Goal: Task Accomplishment & Management: Manage account settings

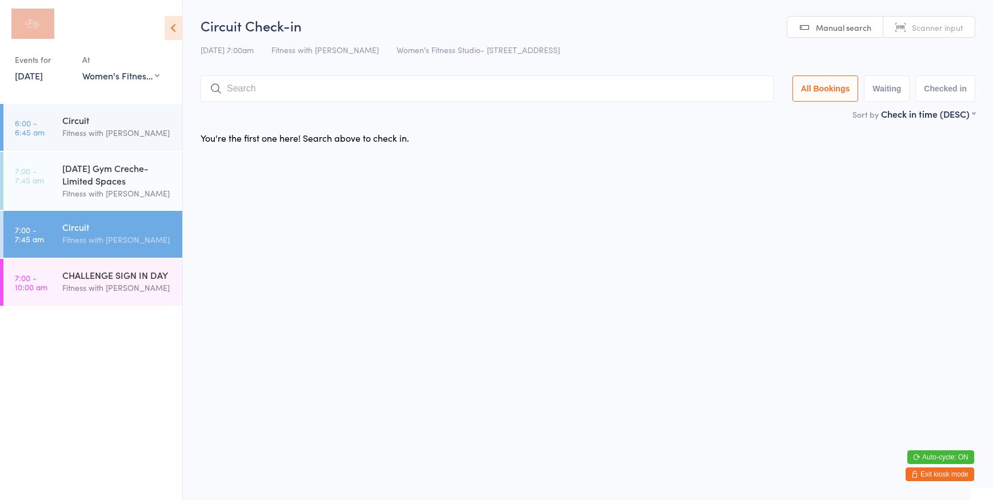
select select "0"
click at [118, 237] on div "Fitness with [PERSON_NAME]" at bounding box center [117, 239] width 110 height 13
type input "2544"
click at [724, 114] on button "Drop in" at bounding box center [740, 113] width 46 height 17
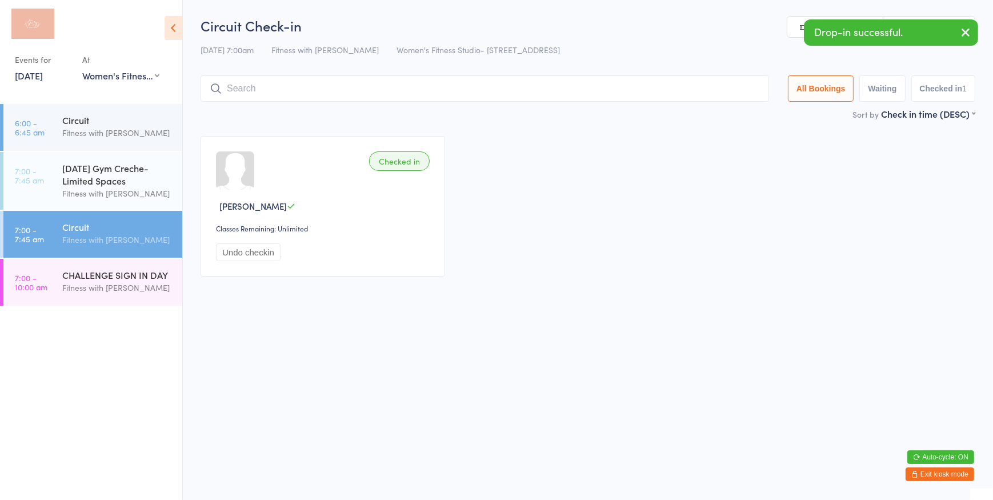
click at [947, 50] on div "11 Oct 7:00am Fitness with Zoe Women's Fitness Studio- 14 Madden Street, Aitken…" at bounding box center [588, 50] width 775 height 19
click at [966, 33] on icon "button" at bounding box center [966, 32] width 14 height 14
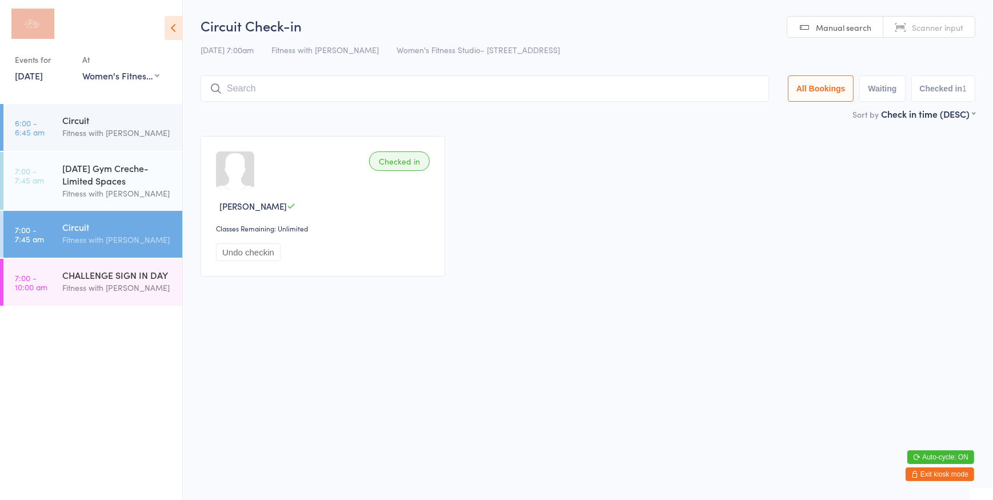
click at [931, 26] on span "Scanner input" at bounding box center [937, 27] width 51 height 11
click at [230, 85] on input "search" at bounding box center [485, 88] width 569 height 26
click at [815, 26] on link "Manual search" at bounding box center [836, 28] width 96 height 22
click at [324, 83] on input "search" at bounding box center [485, 88] width 569 height 26
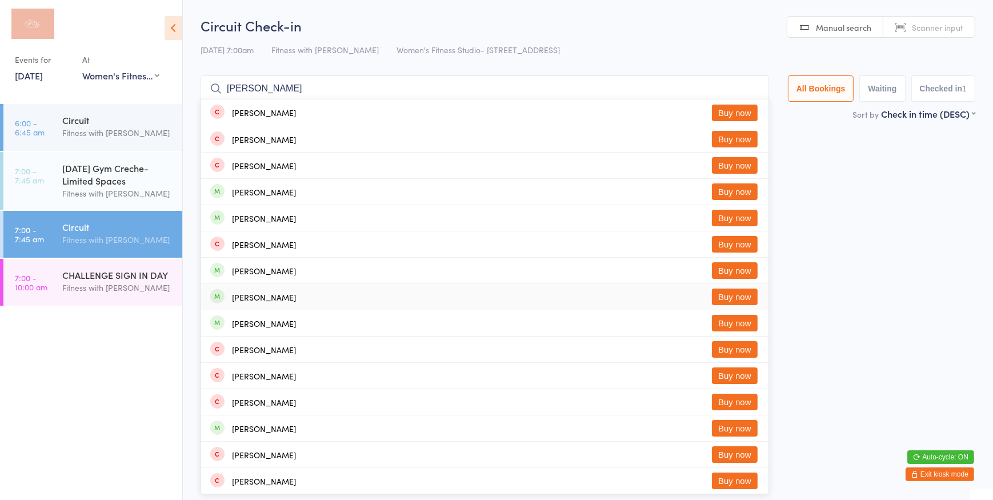
type input "james"
click at [734, 293] on button "Buy now" at bounding box center [735, 297] width 46 height 17
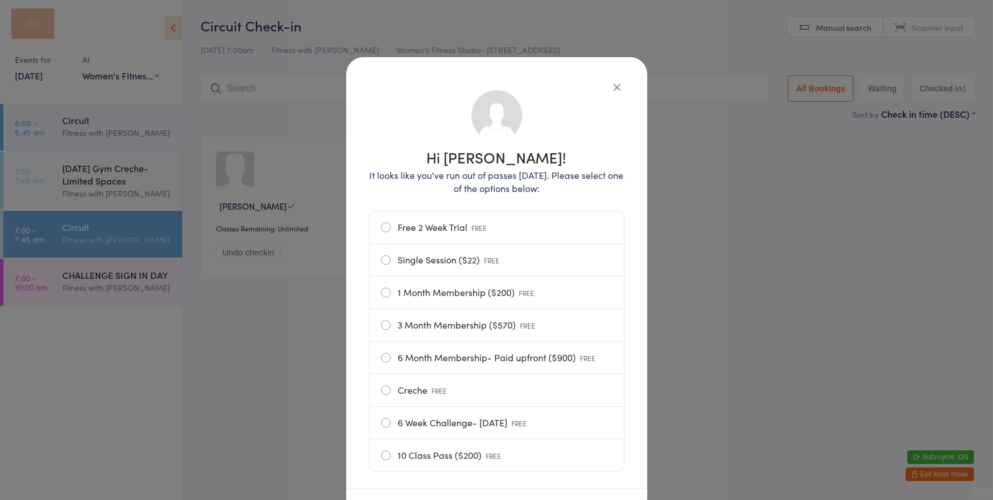
click at [437, 260] on label "Single Session ($22) FREE" at bounding box center [496, 260] width 231 height 32
click at [0, 0] on input "Single Session ($22) FREE" at bounding box center [0, 0] width 0 height 0
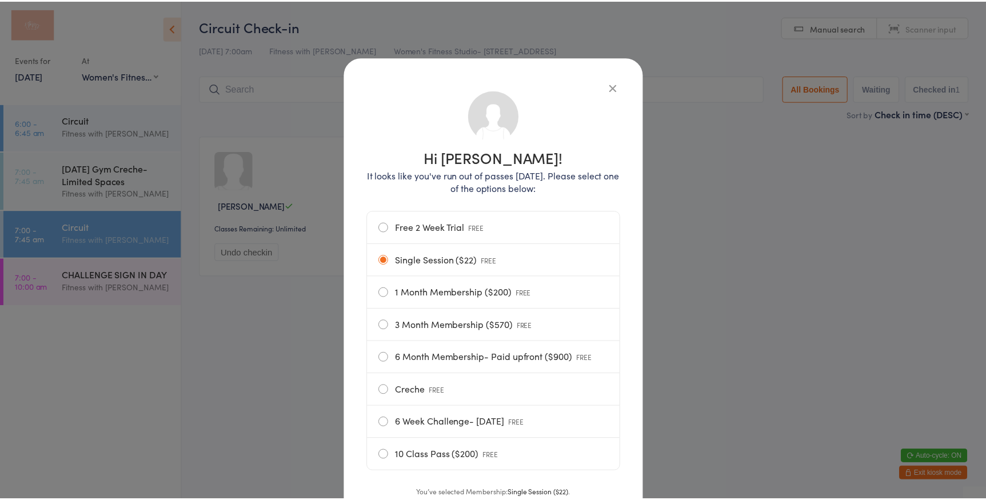
scroll to position [87, 0]
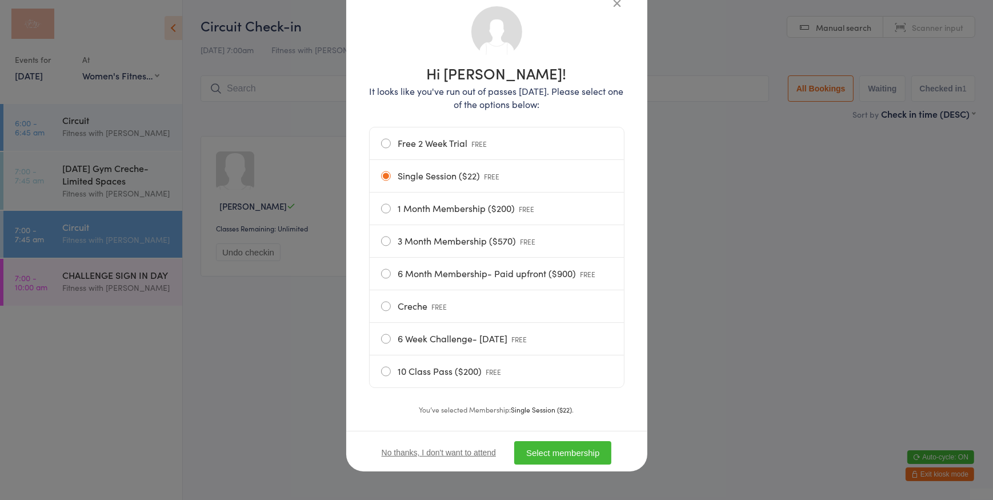
click at [566, 458] on button "Select membership" at bounding box center [562, 452] width 97 height 23
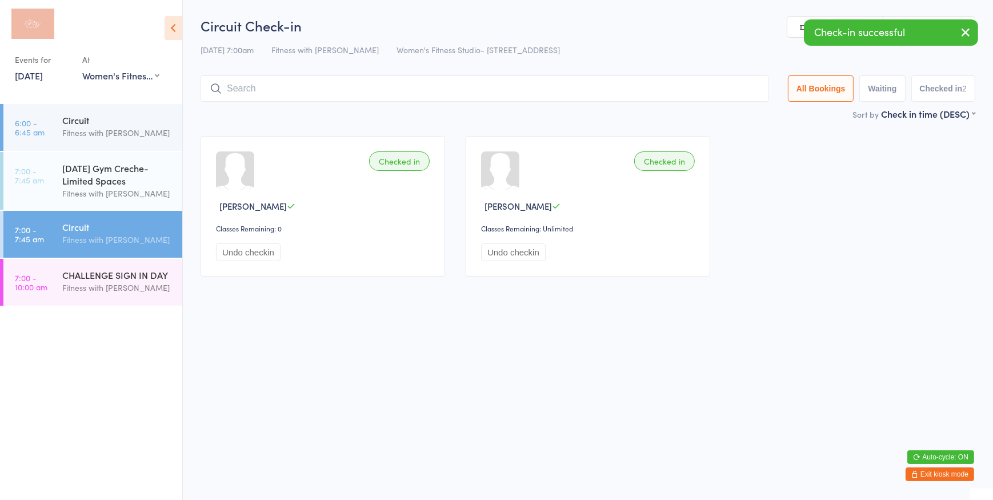
click at [965, 35] on icon "button" at bounding box center [966, 32] width 14 height 14
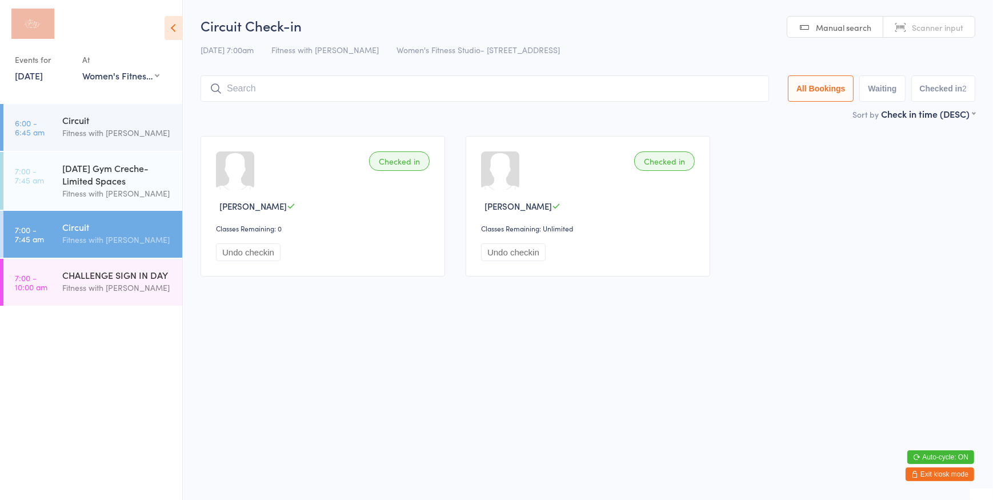
click at [926, 37] on link "Scanner input" at bounding box center [929, 28] width 91 height 22
click at [829, 26] on span "Manual search" at bounding box center [843, 27] width 55 height 11
click at [429, 96] on input "search" at bounding box center [485, 88] width 569 height 26
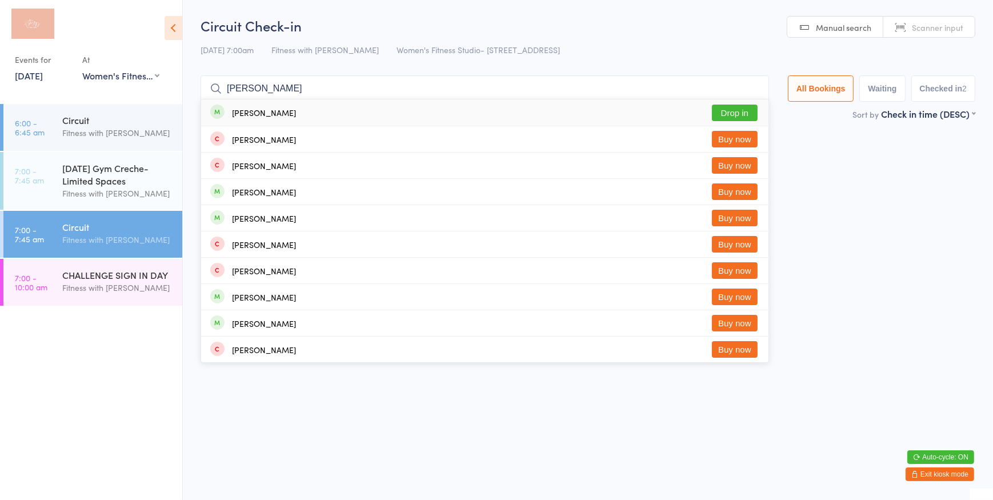
type input "divika"
click at [729, 110] on button "Drop in" at bounding box center [735, 113] width 46 height 17
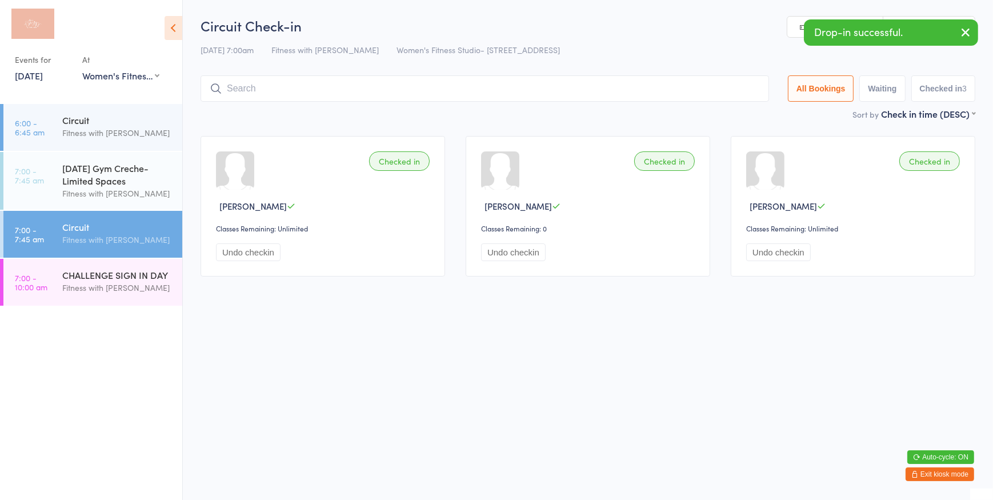
click at [939, 53] on div "11 Oct 7:00am Fitness with Zoe Women's Fitness Studio- 14 Madden Street, Aitken…" at bounding box center [588, 50] width 775 height 19
click at [963, 32] on icon "button" at bounding box center [966, 32] width 14 height 14
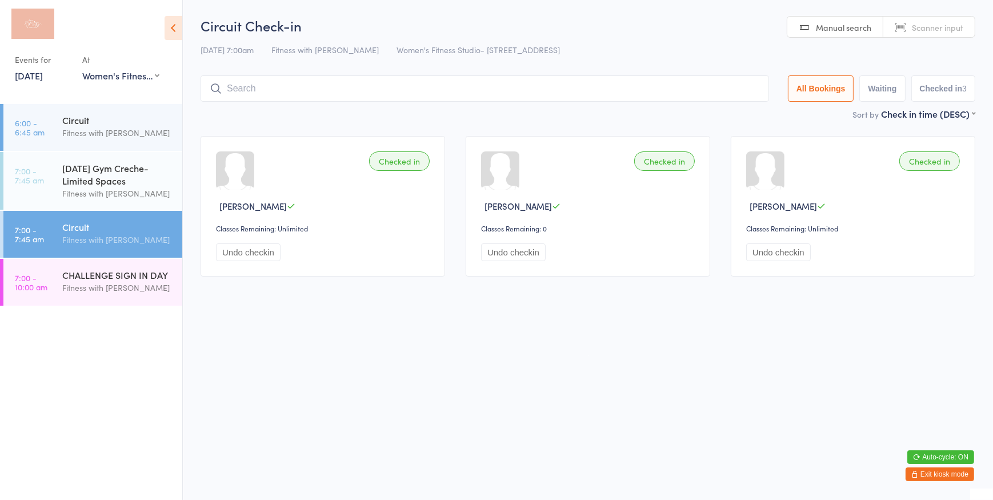
click at [909, 30] on link "Scanner input" at bounding box center [929, 28] width 91 height 22
click at [380, 87] on input "search" at bounding box center [485, 88] width 569 height 26
type input "1050"
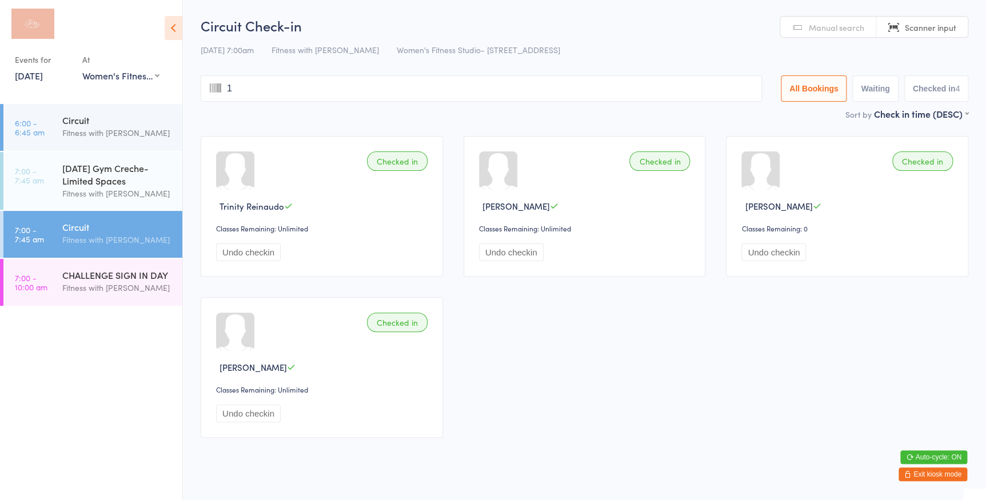
type input "11"
type input "873"
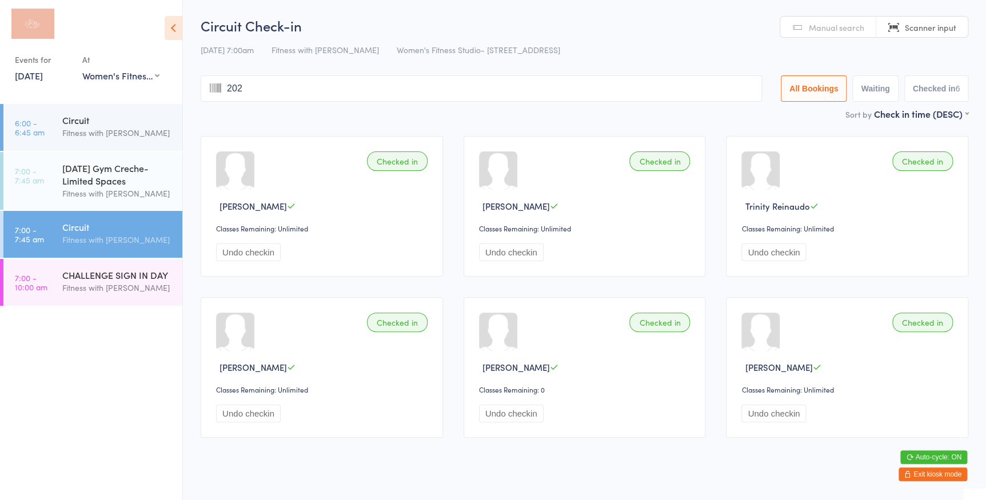
type input "2026"
click at [96, 170] on div "[DATE] Gym Creche- Limited Spaces" at bounding box center [117, 174] width 110 height 25
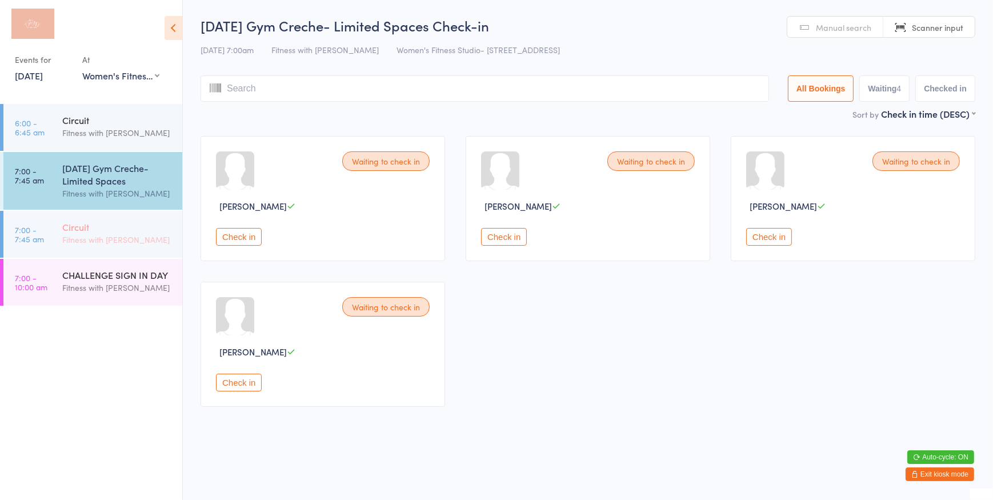
click at [125, 244] on div "Fitness with [PERSON_NAME]" at bounding box center [117, 239] width 110 height 13
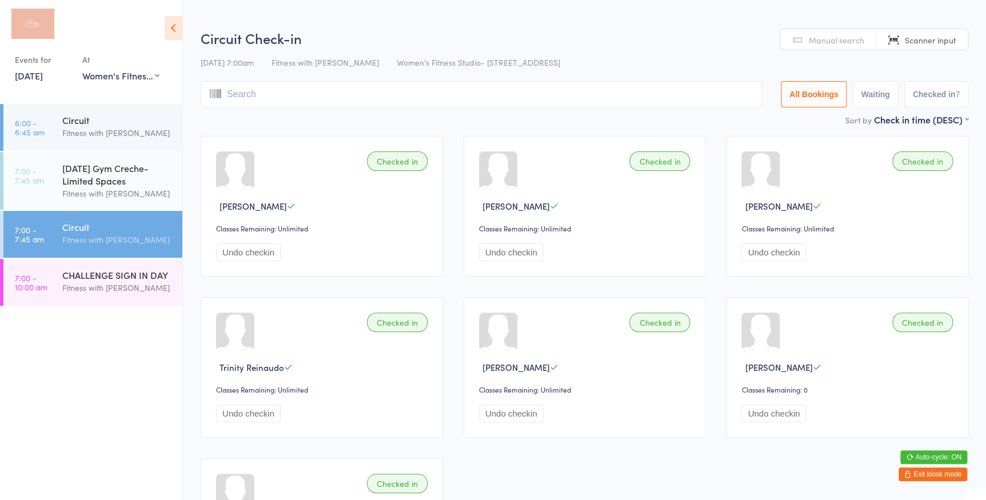
click at [536, 104] on input "search" at bounding box center [481, 94] width 561 height 26
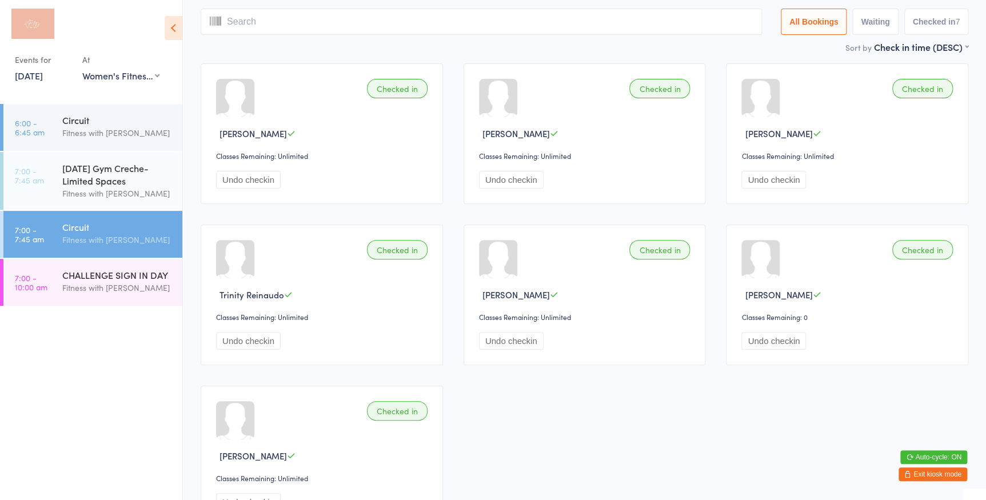
scroll to position [81, 0]
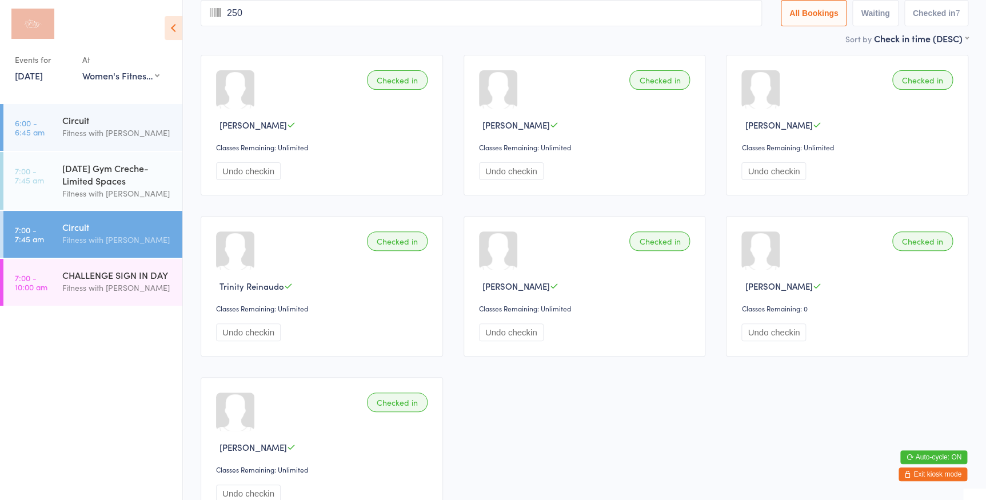
type input "2509"
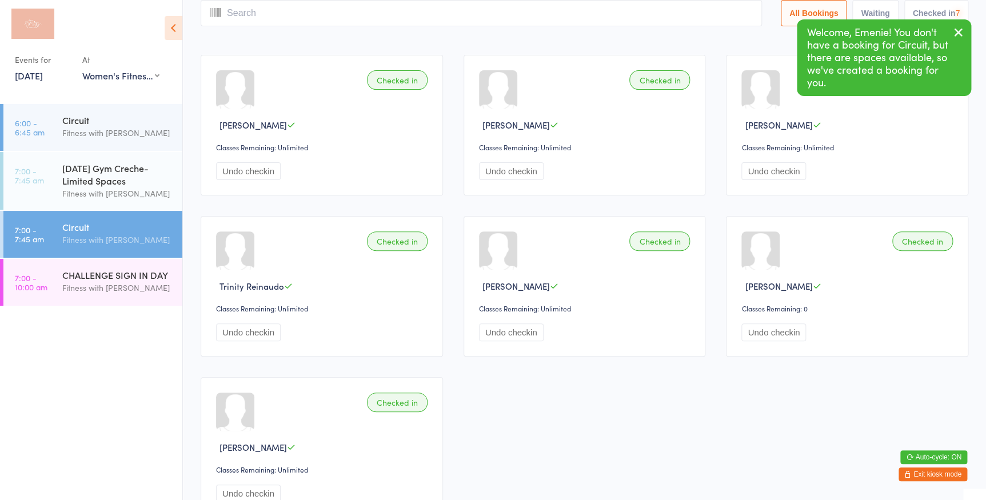
scroll to position [0, 0]
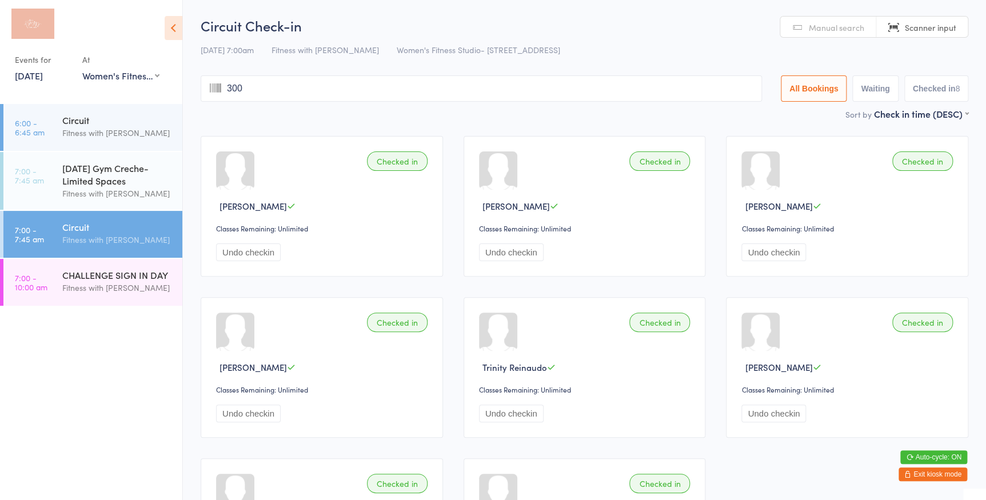
type input "3002"
type input "983"
click at [133, 185] on div "[DATE] Gym Creche- Limited Spaces" at bounding box center [117, 174] width 110 height 25
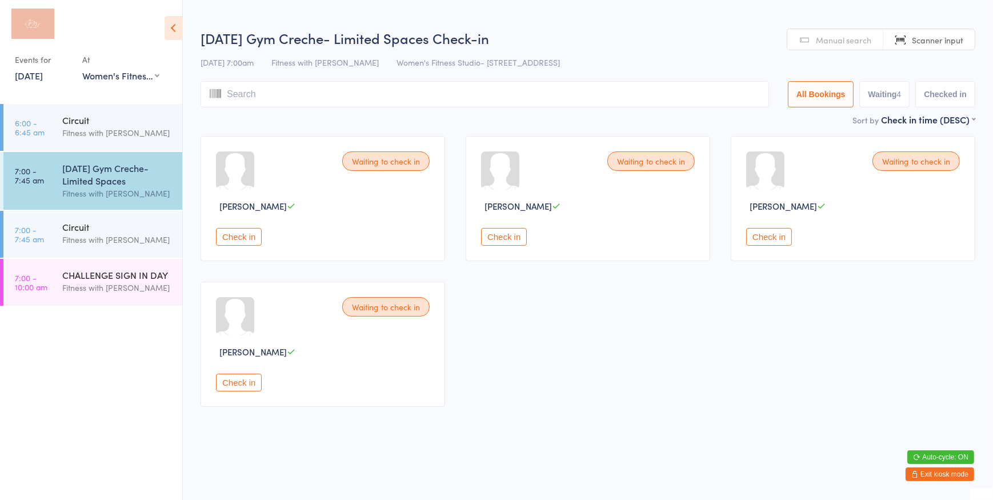
click at [230, 238] on button "Check in" at bounding box center [239, 237] width 46 height 18
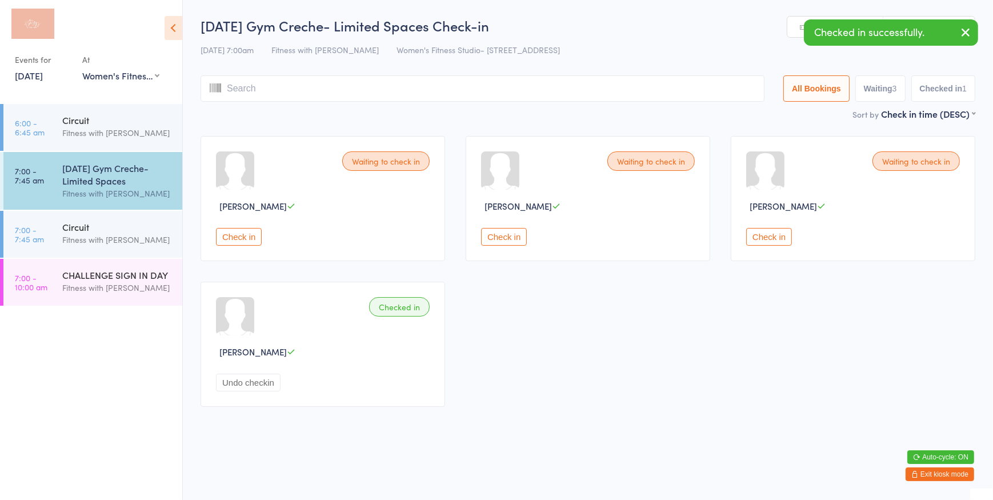
click at [861, 85] on button "Waiting 3" at bounding box center [881, 88] width 50 height 26
select select "0"
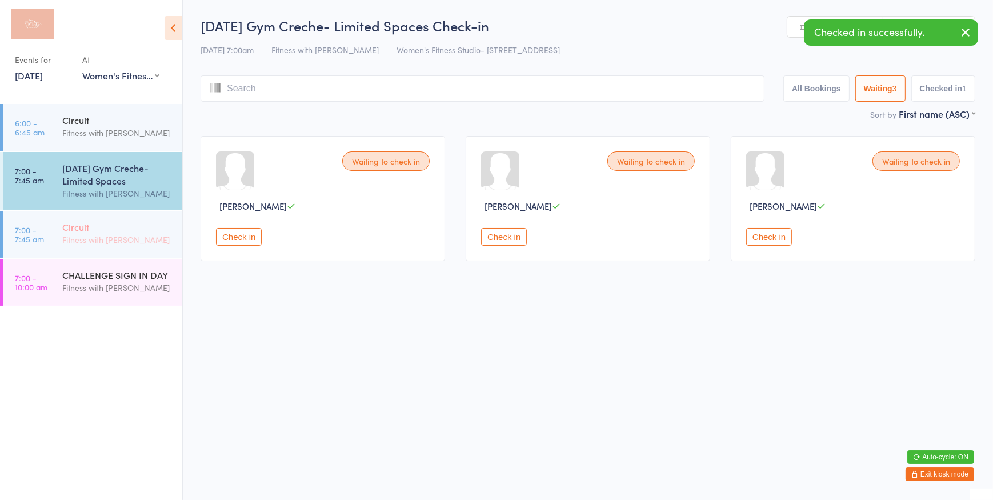
click at [120, 234] on div "Fitness with [PERSON_NAME]" at bounding box center [117, 239] width 110 height 13
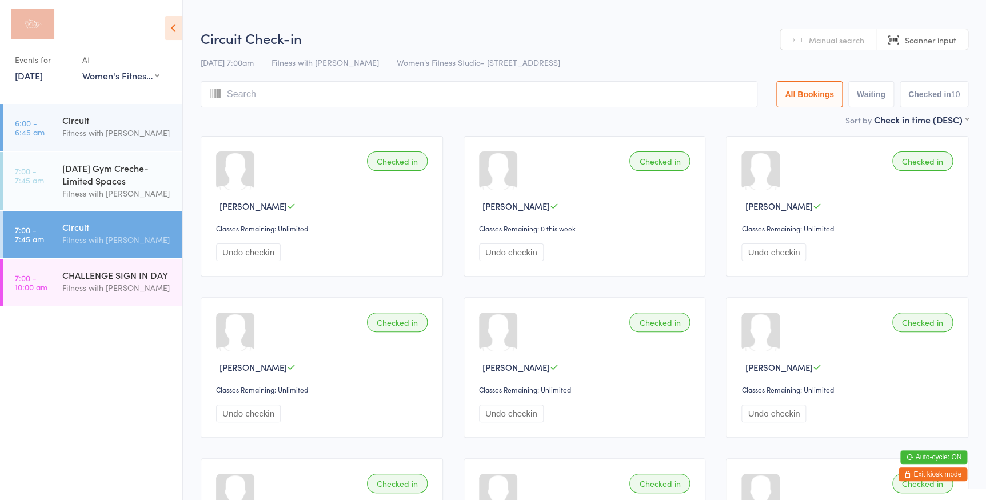
click at [894, 39] on link "Scanner input" at bounding box center [921, 40] width 91 height 22
click at [436, 90] on input "search" at bounding box center [479, 94] width 557 height 26
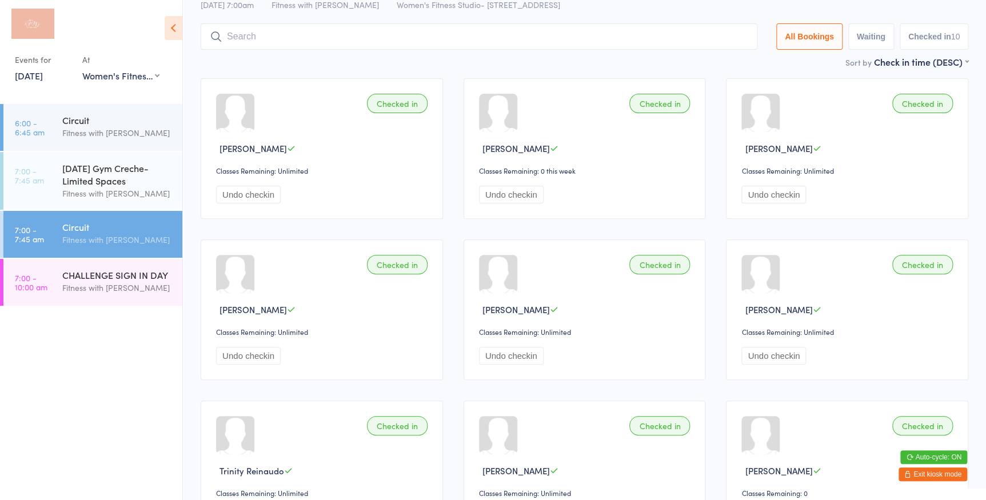
scroll to position [81, 0]
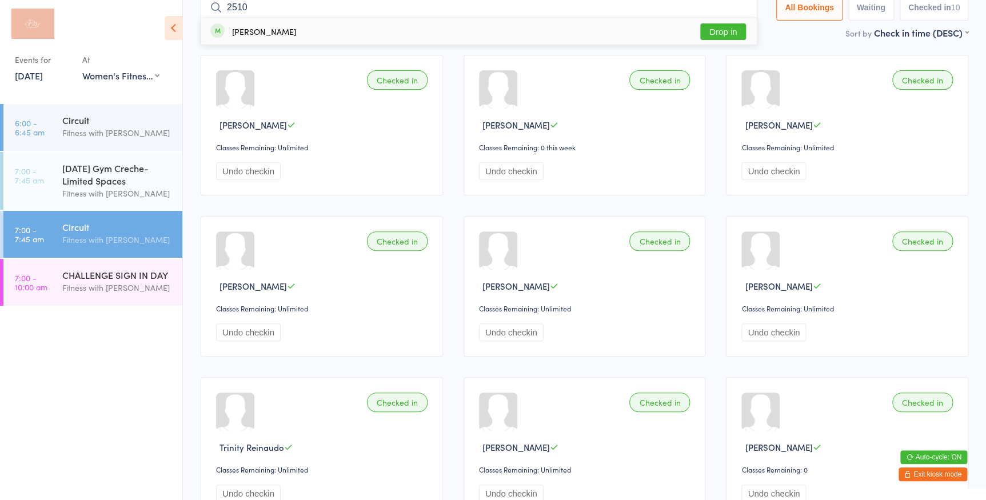
type input "2510"
click at [735, 32] on button "Drop in" at bounding box center [723, 31] width 46 height 17
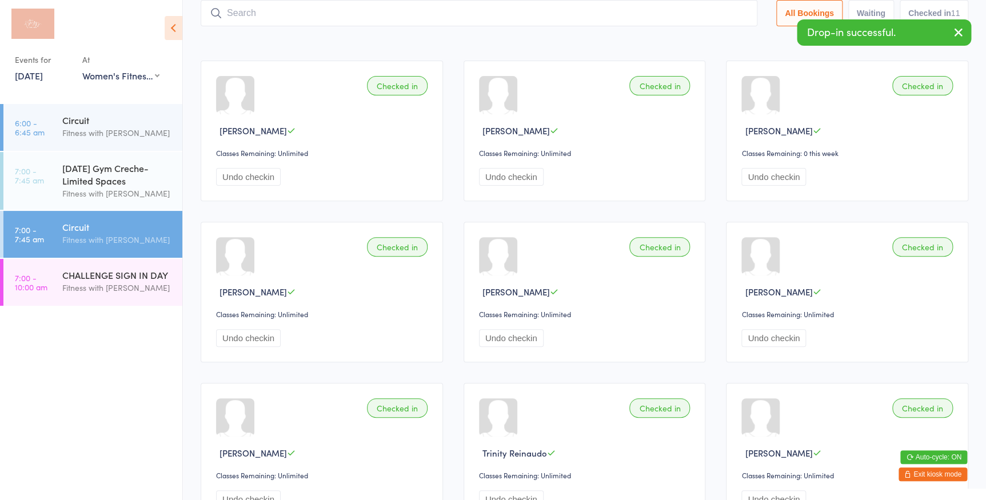
click at [760, 57] on div "Checked in Heidi Baker Classes Remaining: Unlimited Undo checkin Checked in Bro…" at bounding box center [584, 372] width 788 height 645
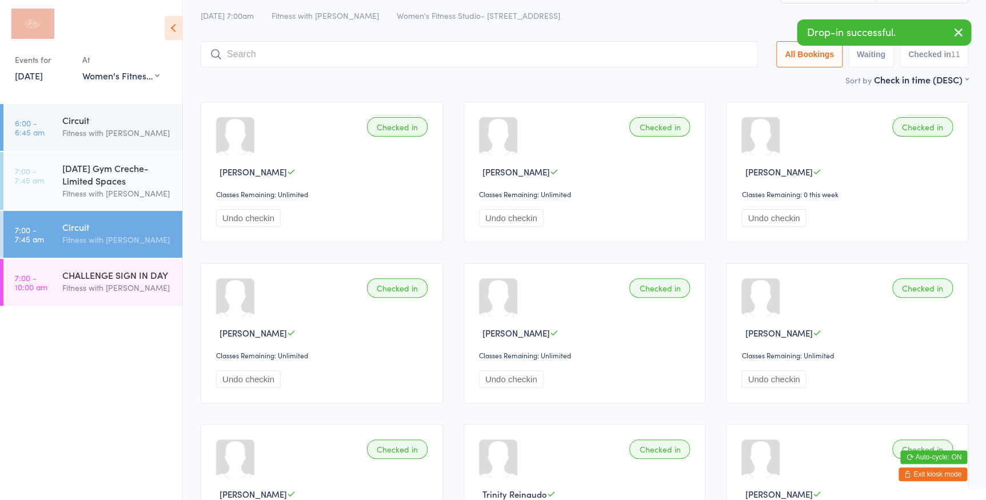
scroll to position [0, 0]
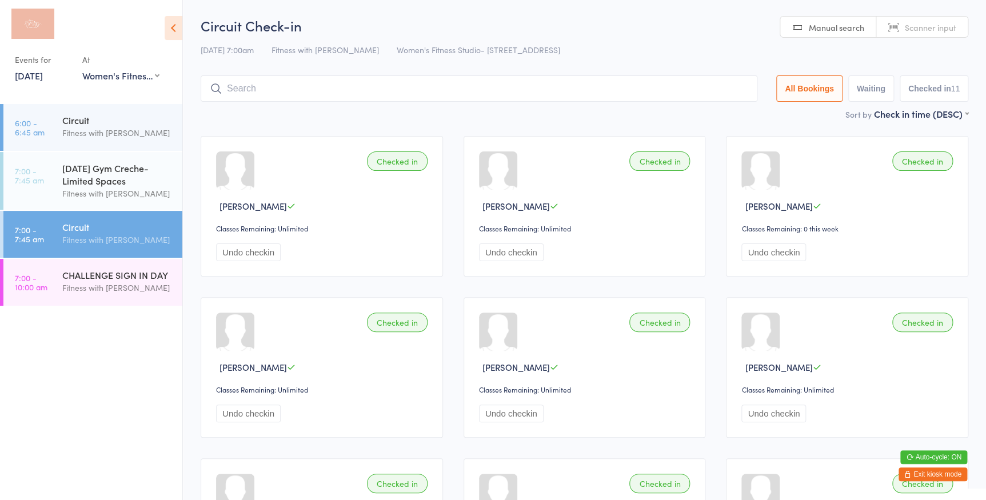
click at [923, 10] on html "You have now entered Kiosk Mode. Members will be able to check themselves in us…" at bounding box center [493, 250] width 986 height 500
click at [920, 21] on link "Scanner input" at bounding box center [921, 28] width 91 height 22
click at [297, 86] on input "search" at bounding box center [479, 88] width 557 height 26
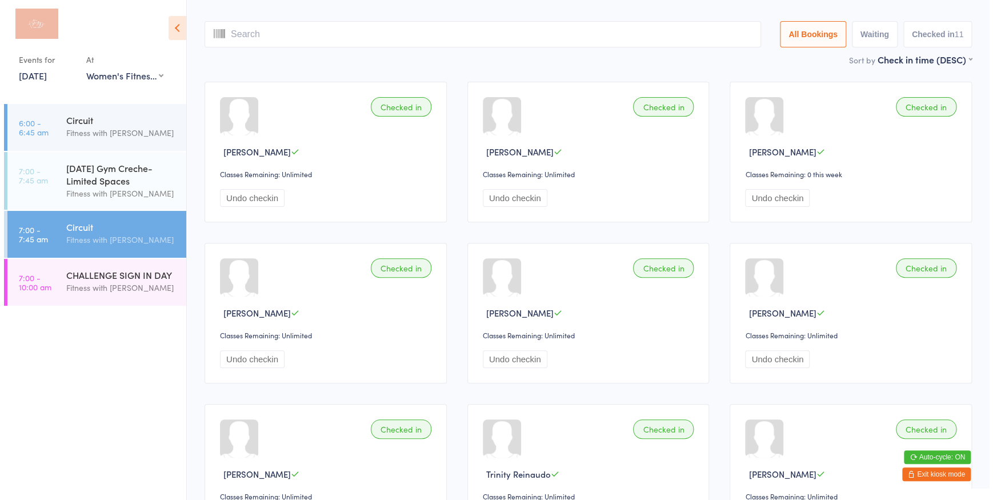
scroll to position [75, 0]
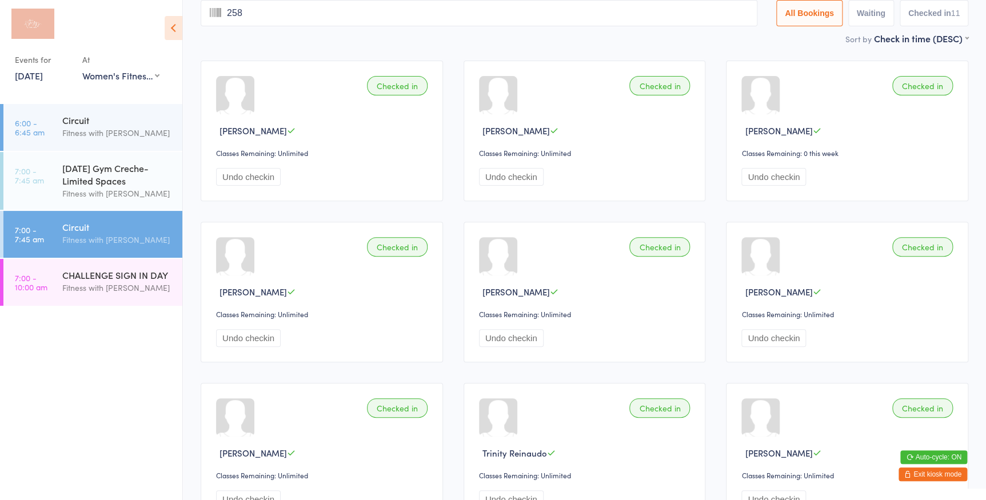
type input "2589"
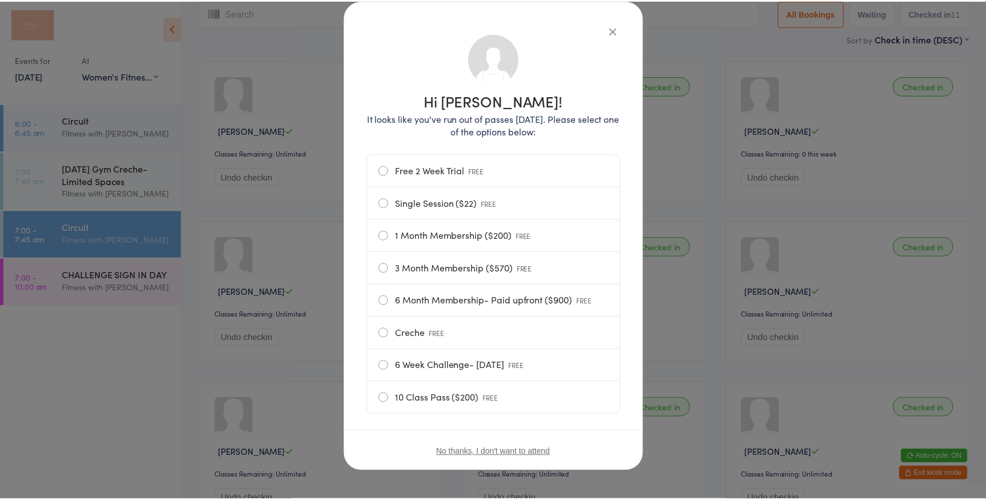
scroll to position [61, 0]
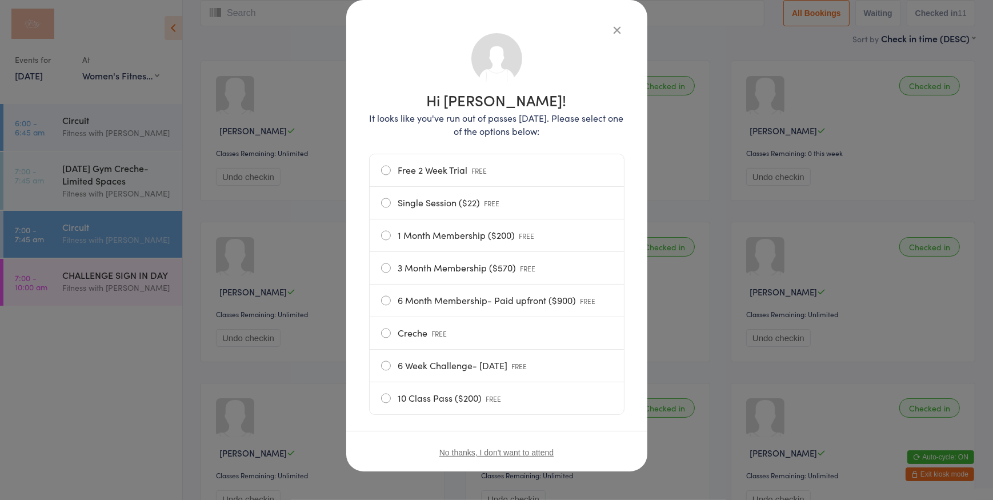
click at [616, 29] on icon "button" at bounding box center [618, 29] width 13 height 13
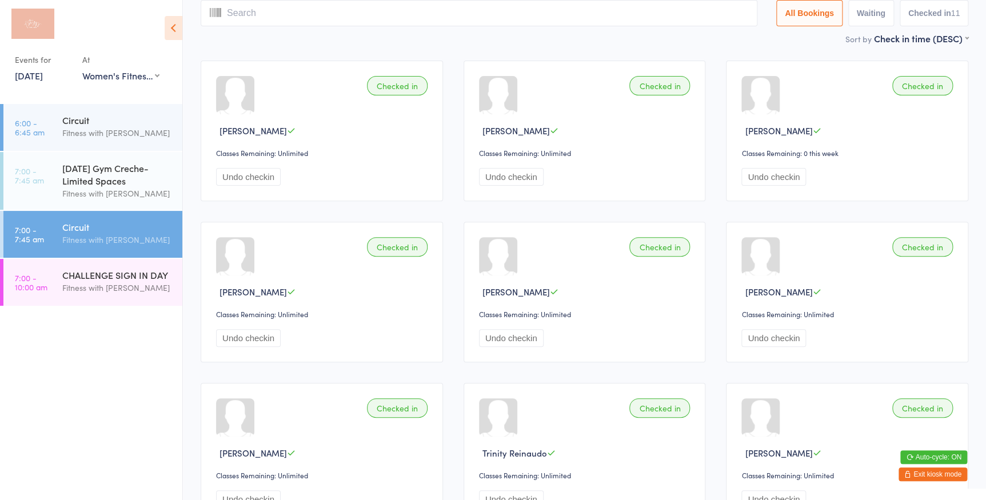
click at [453, 23] on input "search" at bounding box center [479, 13] width 557 height 26
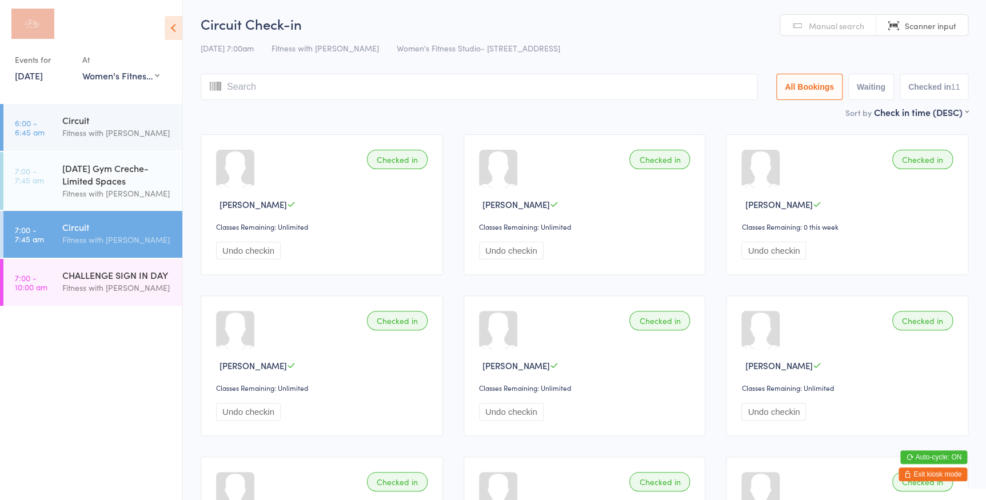
scroll to position [0, 0]
type input "3080"
type input "796"
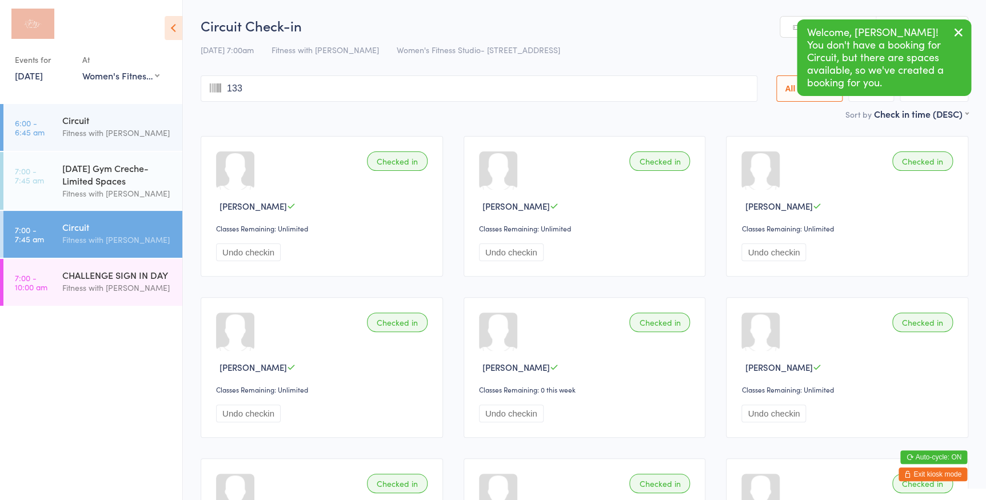
type input "1337"
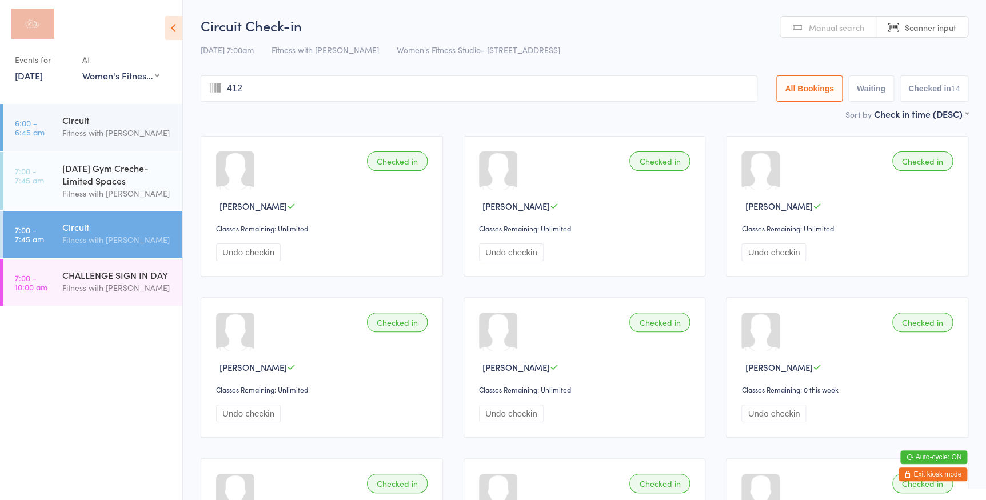
type input "4125"
click at [109, 178] on div "[DATE] Gym Creche- Limited Spaces" at bounding box center [117, 174] width 110 height 25
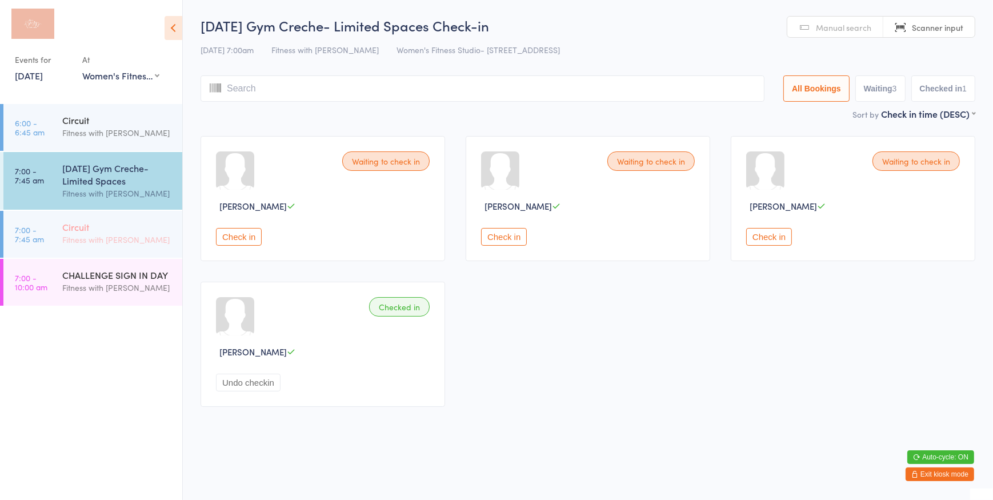
click at [83, 234] on div "Fitness with [PERSON_NAME]" at bounding box center [117, 239] width 110 height 13
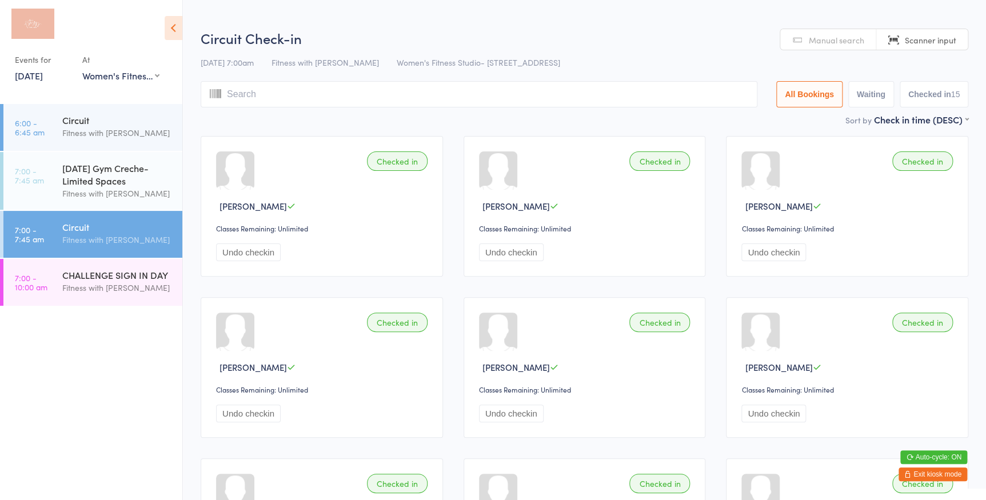
click at [688, 101] on input "search" at bounding box center [479, 94] width 557 height 26
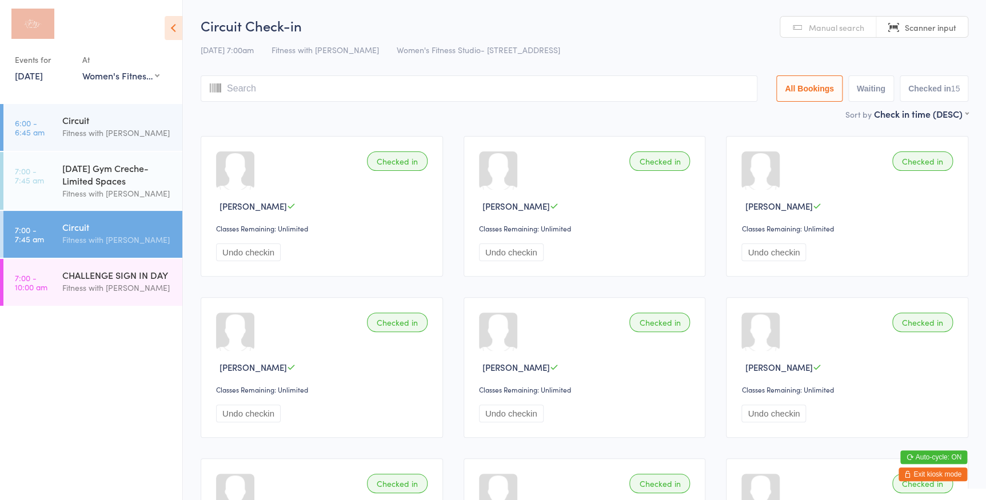
click at [518, 85] on input "search" at bounding box center [479, 88] width 557 height 26
type input "888"
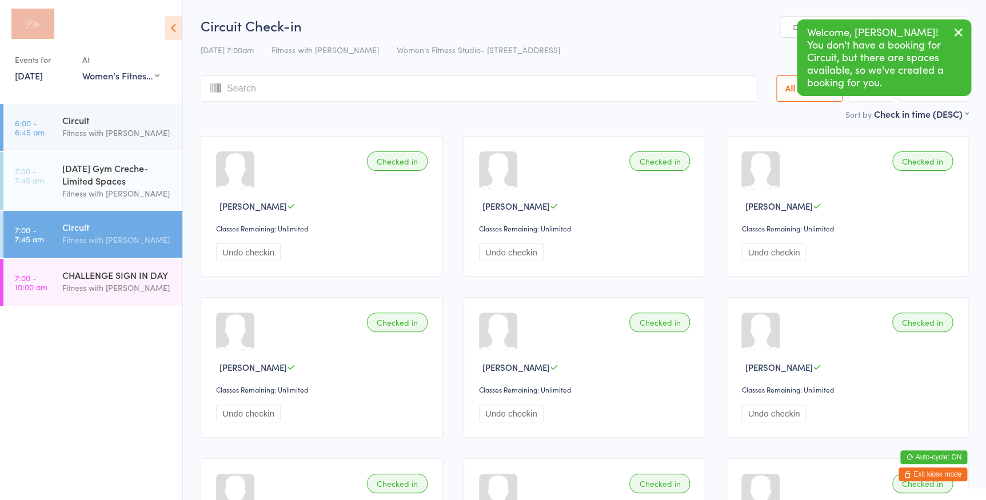
drag, startPoint x: 610, startPoint y: 83, endPoint x: 680, endPoint y: 75, distance: 70.3
click at [612, 83] on input "search" at bounding box center [479, 88] width 557 height 26
click at [693, 49] on div "11 Oct 7:00am Fitness with Zoe Women's Fitness Studio- 14 Madden Street, Aitken…" at bounding box center [585, 50] width 768 height 19
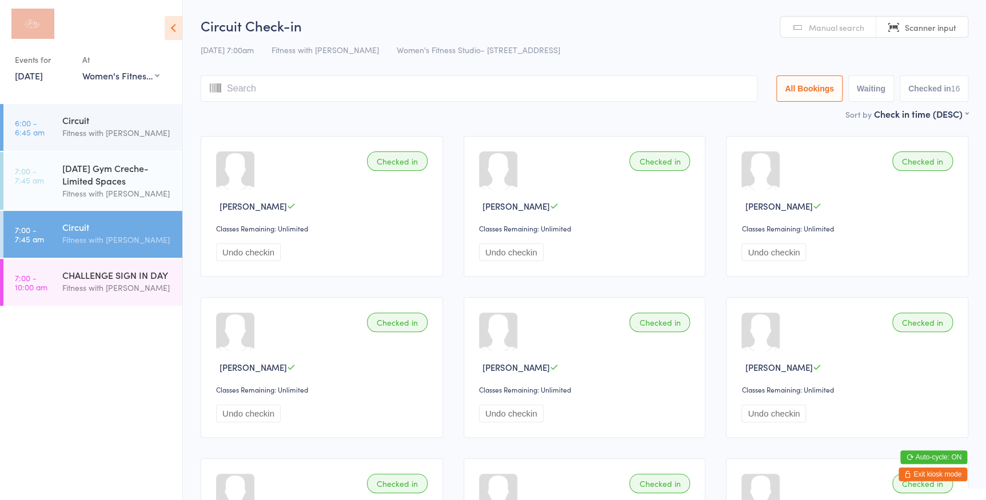
click at [580, 87] on input "search" at bounding box center [479, 88] width 557 height 26
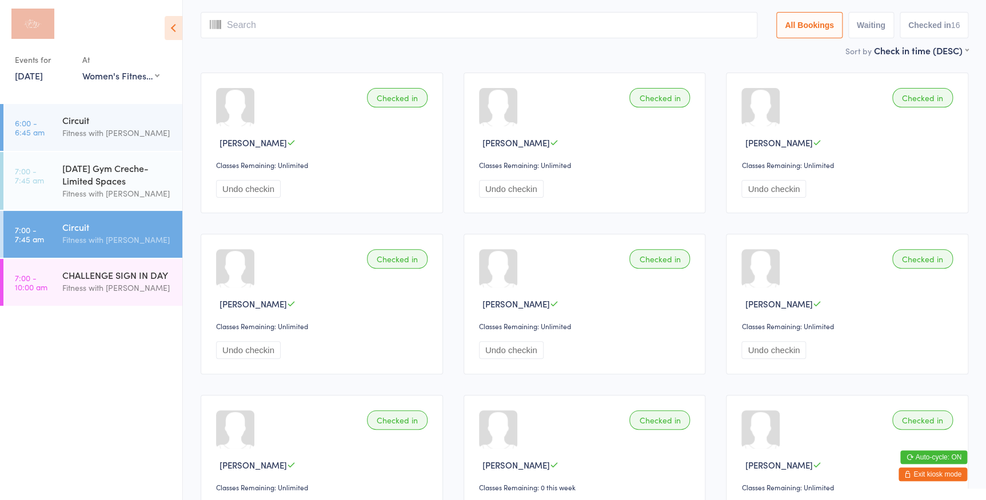
scroll to position [75, 0]
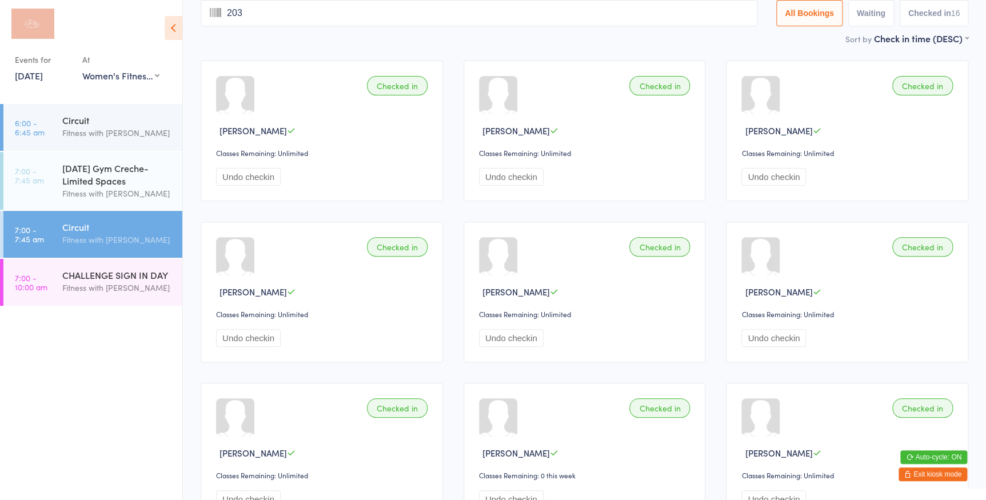
type input "2031"
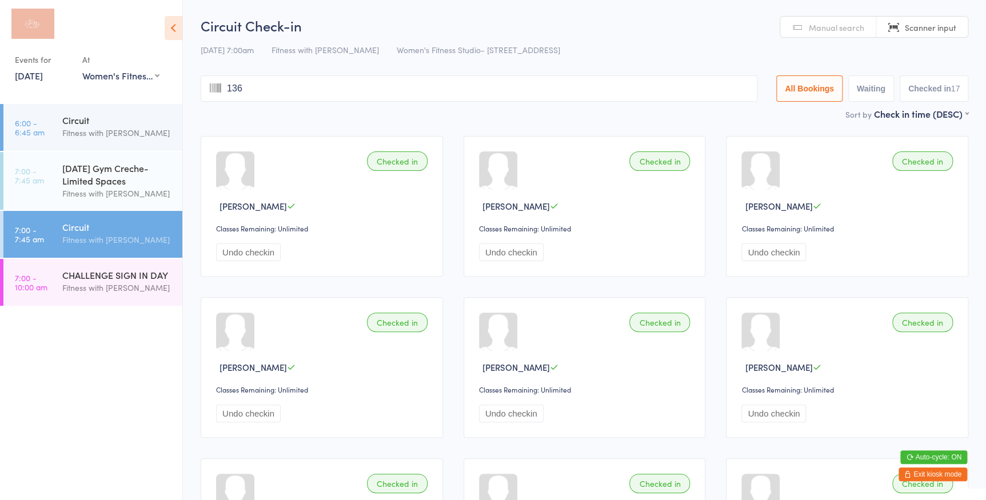
type input "1368"
click at [95, 182] on div "[DATE] Gym Creche- Limited Spaces" at bounding box center [117, 174] width 110 height 25
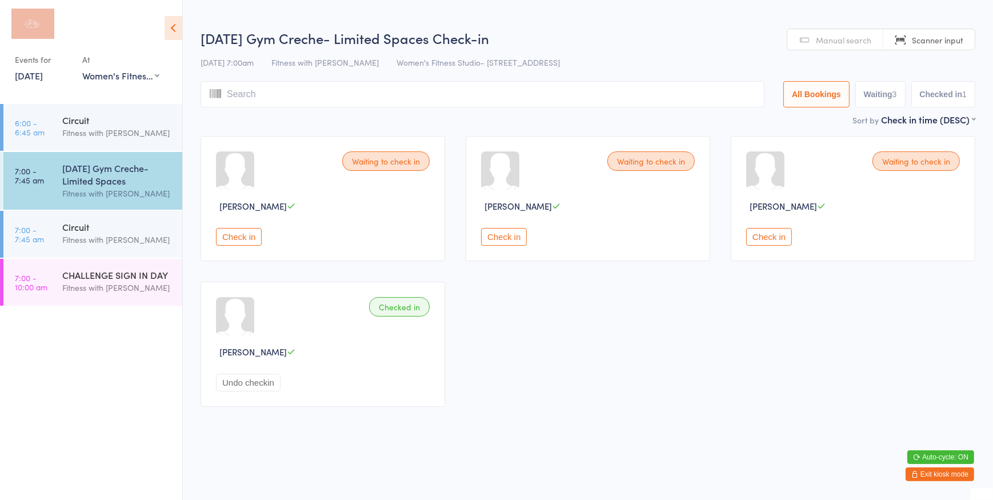
click at [240, 235] on button "Check in" at bounding box center [239, 237] width 46 height 18
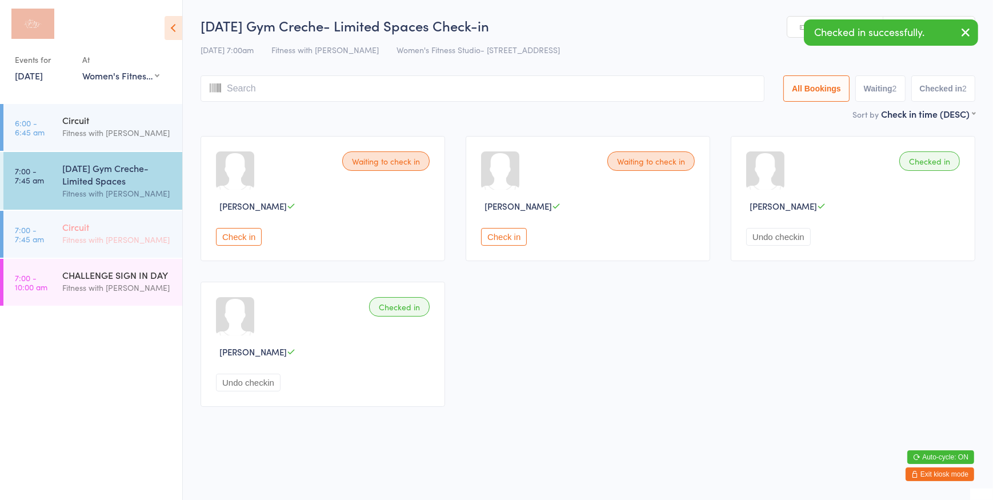
click at [86, 233] on div "Circuit" at bounding box center [117, 227] width 110 height 13
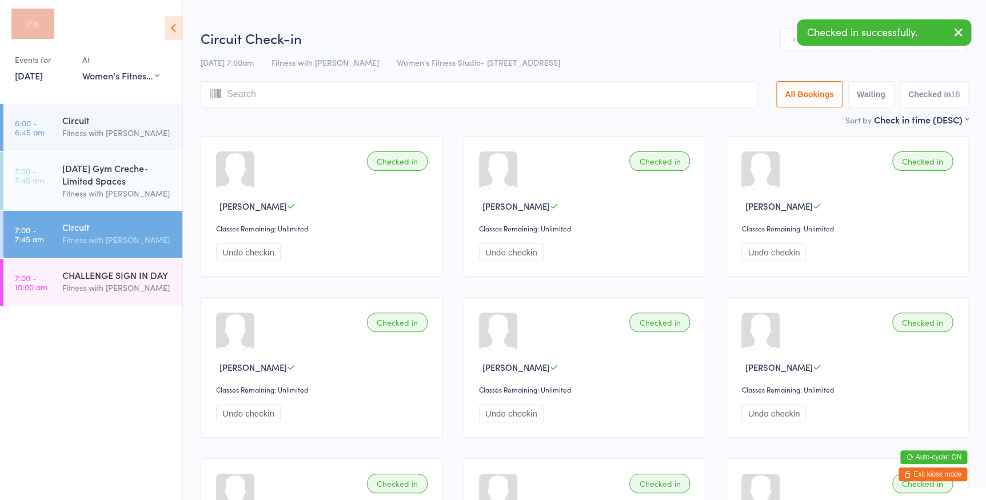
click at [486, 97] on input "search" at bounding box center [479, 94] width 557 height 26
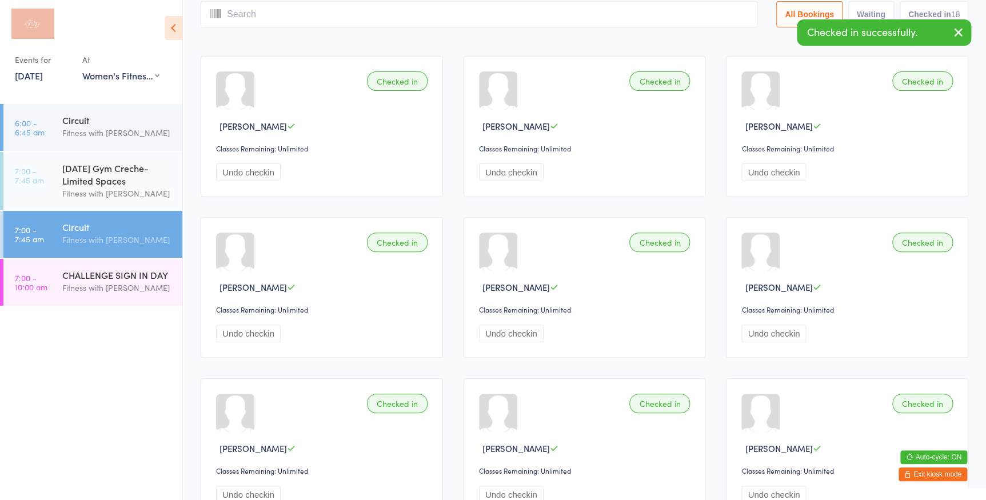
scroll to position [81, 0]
click at [961, 30] on icon "button" at bounding box center [959, 32] width 14 height 14
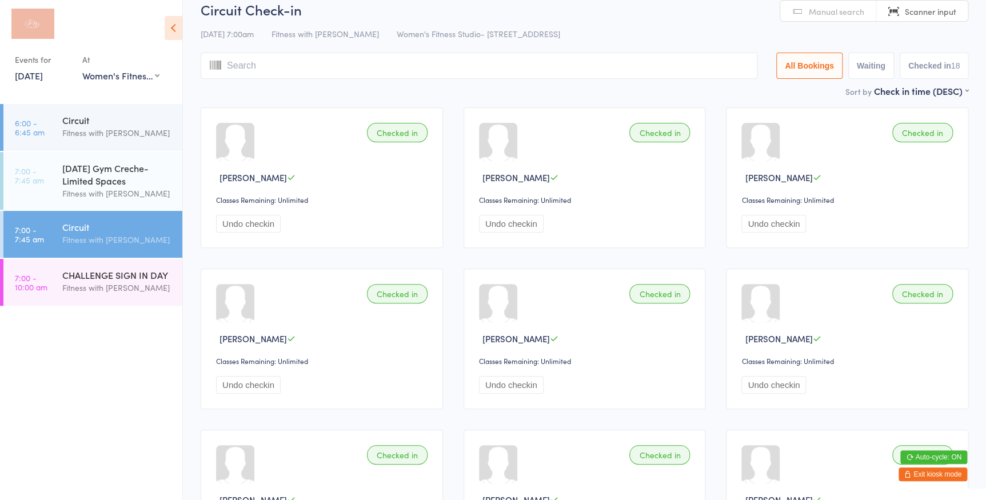
scroll to position [0, 0]
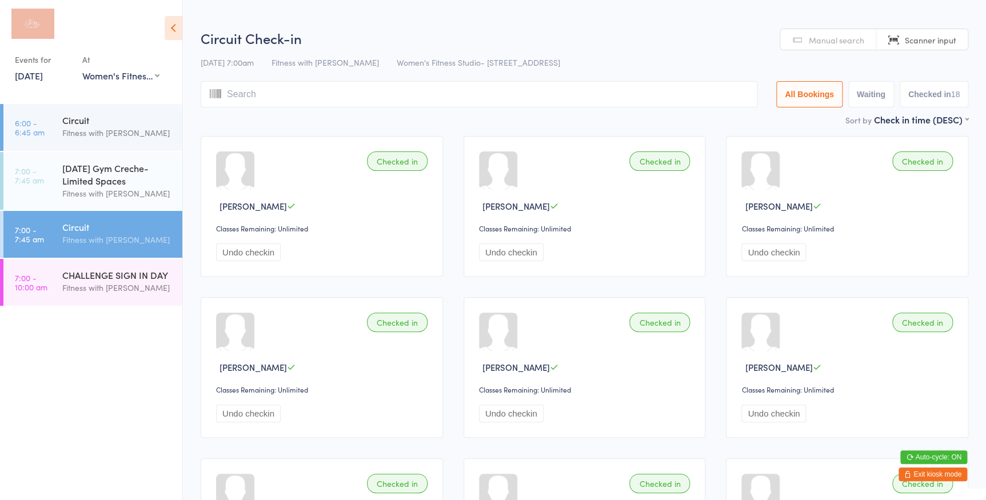
click at [249, 95] on input "search" at bounding box center [479, 94] width 557 height 26
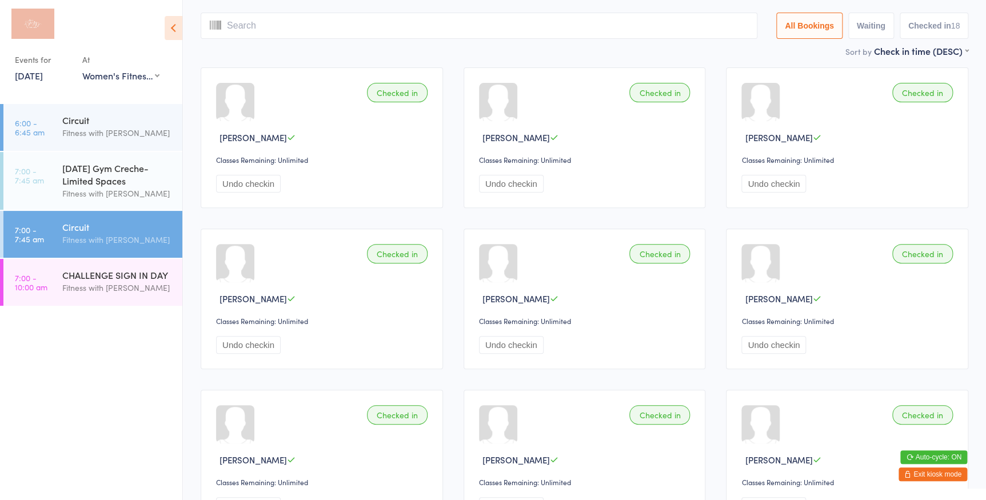
scroll to position [81, 0]
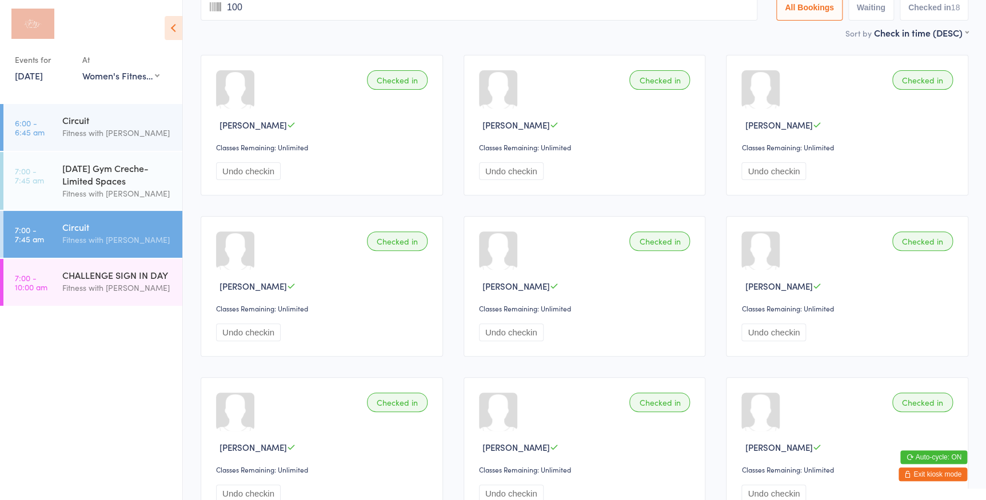
type input "1008"
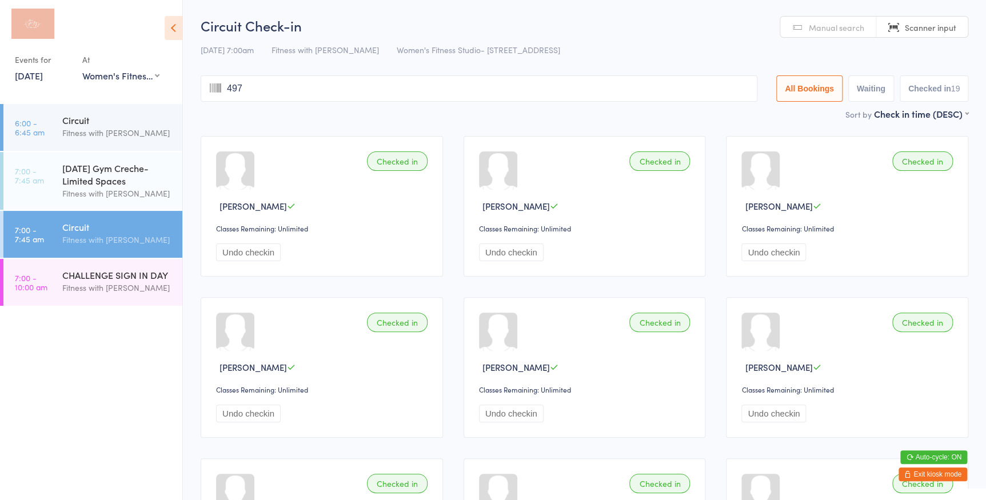
type input "4975"
click at [816, 29] on span "Manual search" at bounding box center [836, 27] width 55 height 11
click at [367, 94] on input "search" at bounding box center [479, 88] width 557 height 26
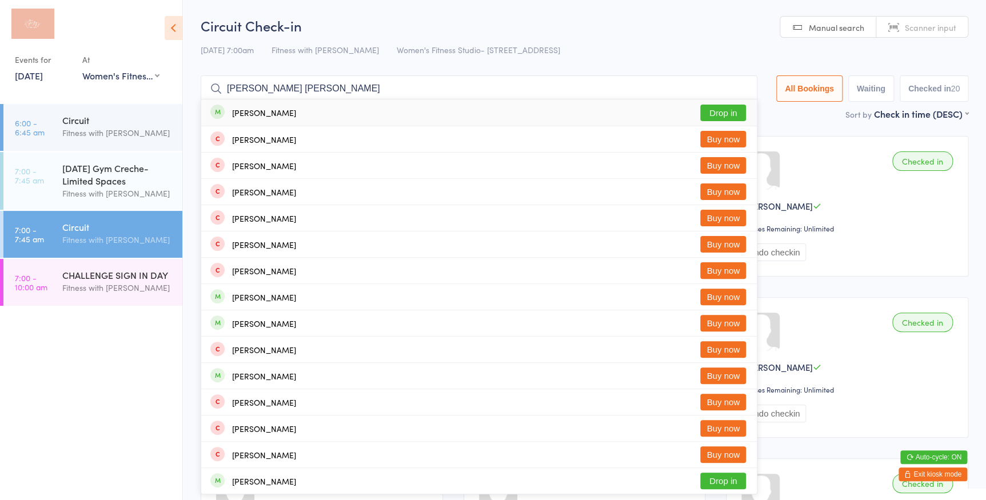
type input "[PERSON_NAME] [PERSON_NAME]"
click at [712, 113] on button "Drop in" at bounding box center [723, 113] width 46 height 17
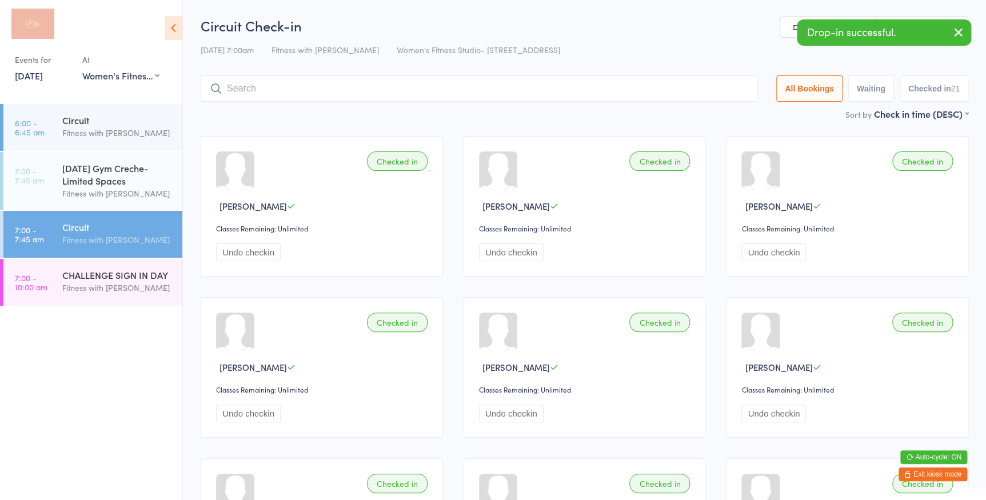
click at [714, 68] on div "Circuit Check-in 11 Oct 7:00am Fitness with Zoe Women's Fitness Studio- 14 Madd…" at bounding box center [585, 61] width 768 height 91
click at [960, 27] on icon "button" at bounding box center [959, 32] width 14 height 14
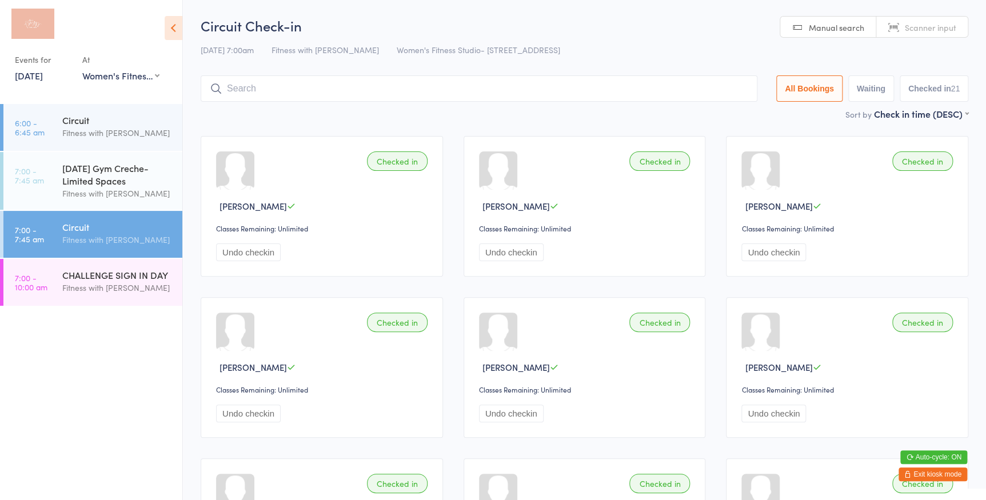
click at [919, 23] on span "Scanner input" at bounding box center [930, 27] width 51 height 11
click at [440, 93] on input "search" at bounding box center [479, 88] width 557 height 26
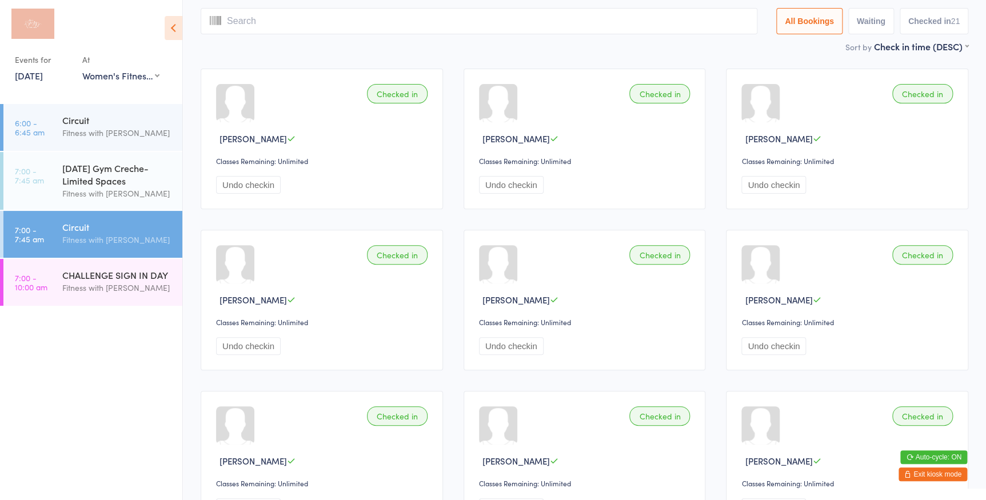
scroll to position [75, 0]
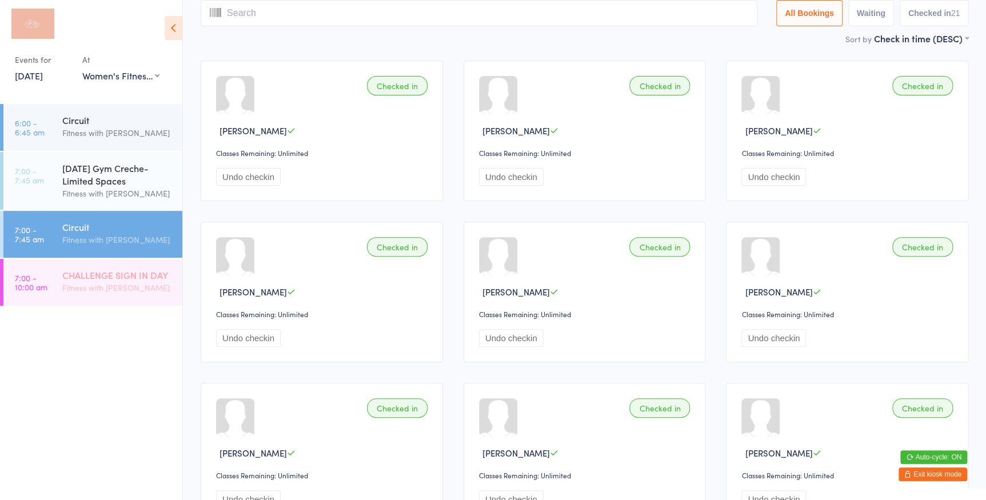
click at [149, 262] on div "CHALLENGE SIGN IN DAY Fitness with Zoe" at bounding box center [122, 281] width 120 height 45
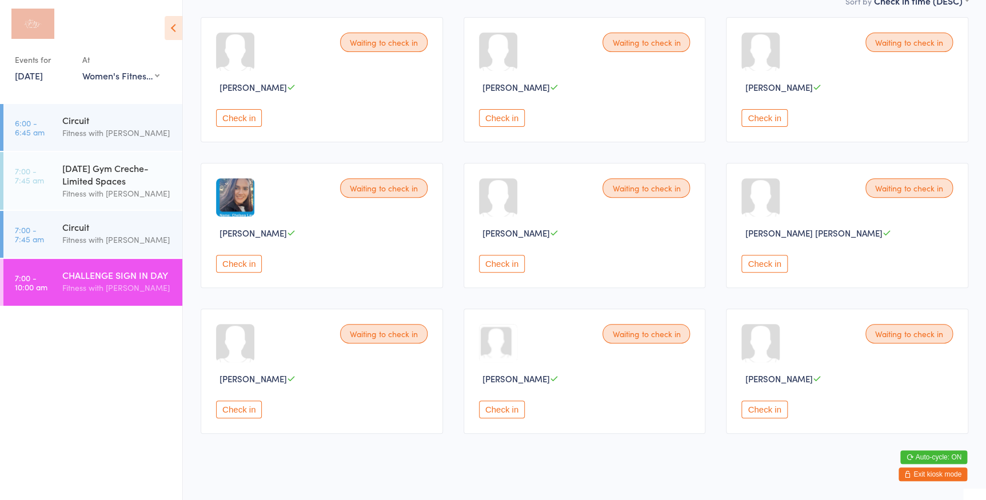
scroll to position [133, 0]
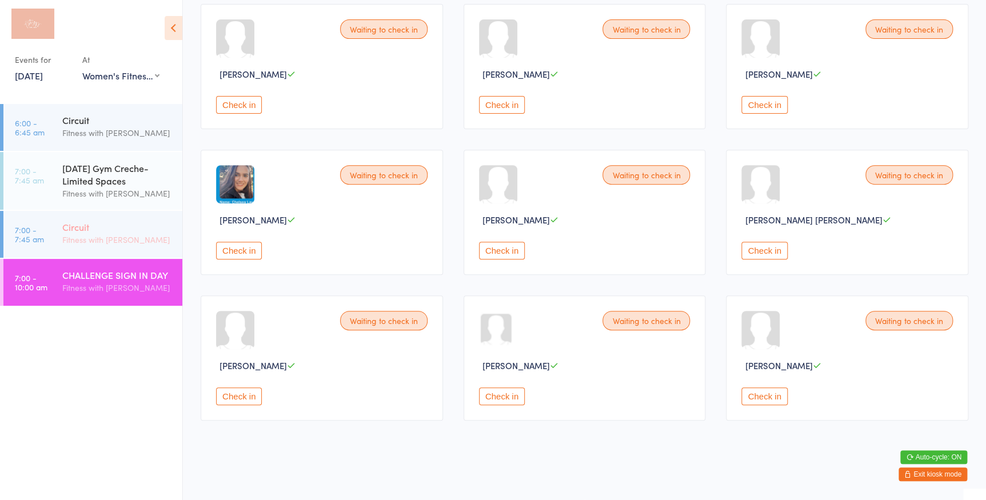
click at [83, 225] on div "Circuit" at bounding box center [117, 227] width 110 height 13
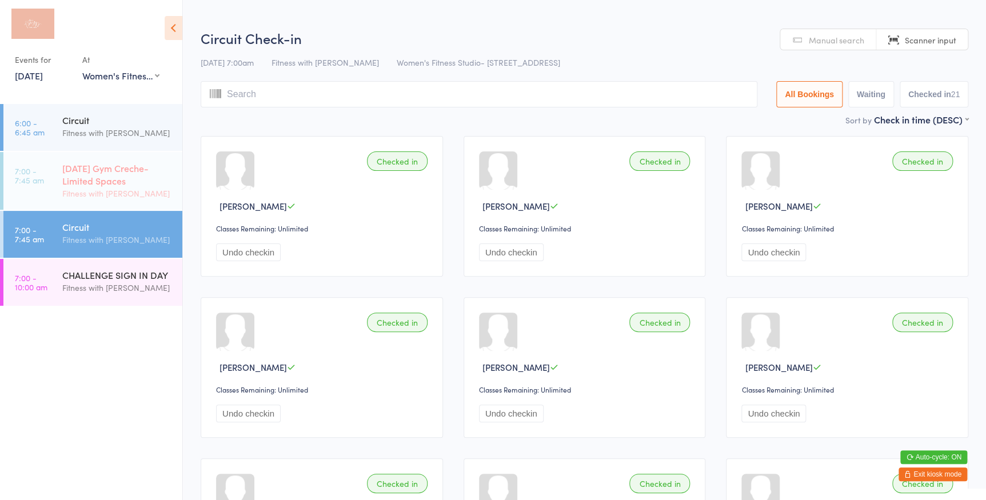
click at [67, 200] on div "Fitness with [PERSON_NAME]" at bounding box center [117, 193] width 110 height 13
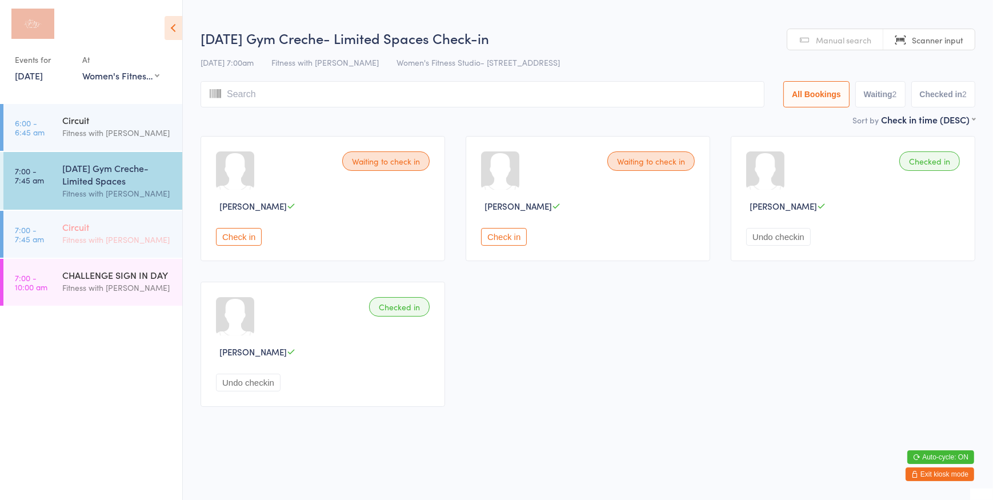
click at [85, 226] on div "Circuit" at bounding box center [117, 227] width 110 height 13
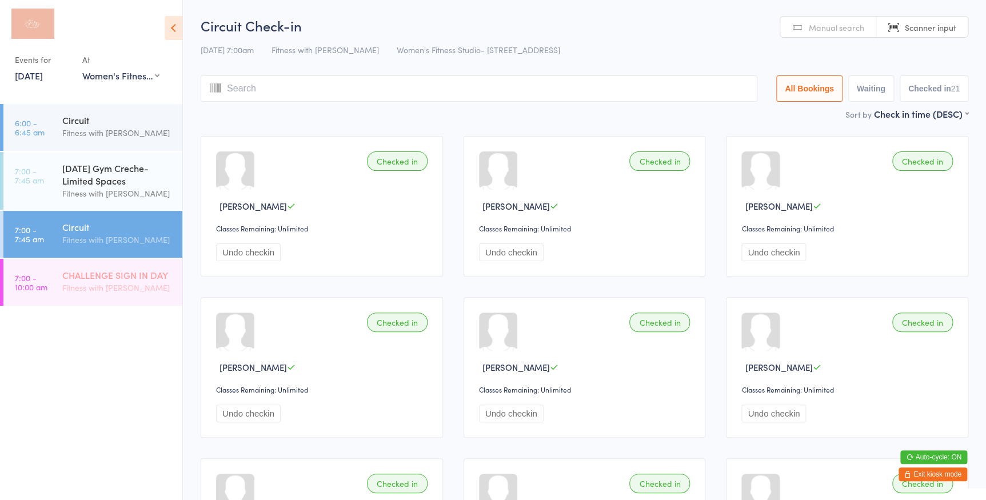
click at [149, 286] on div "Fitness with [PERSON_NAME]" at bounding box center [117, 287] width 110 height 13
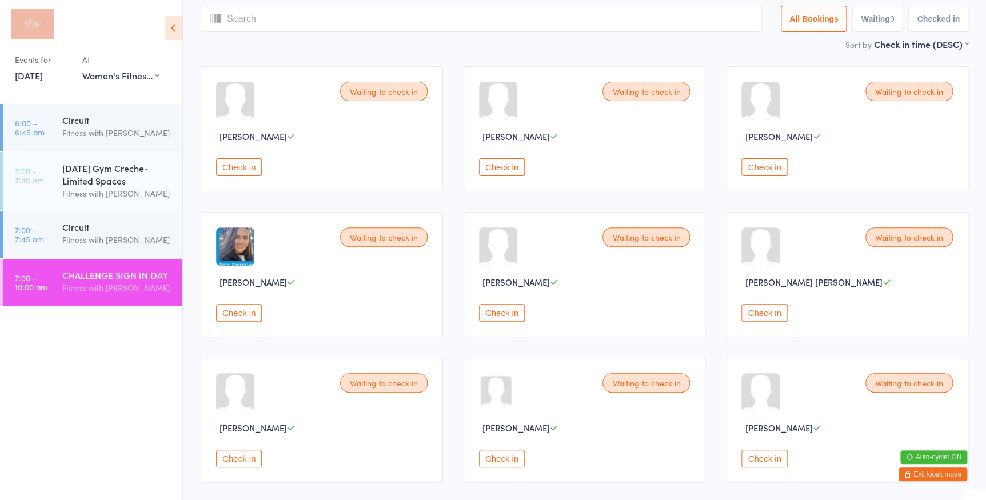
scroll to position [51, 0]
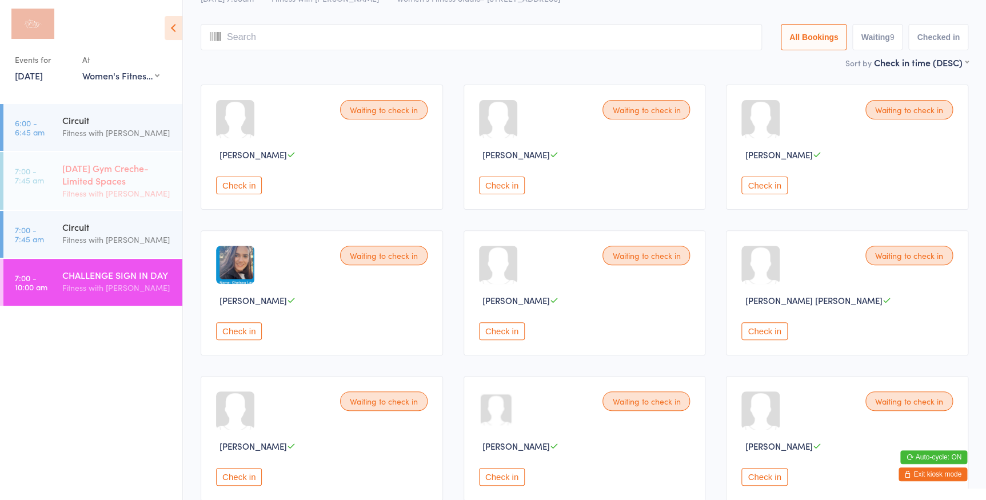
click at [116, 230] on div "Circuit" at bounding box center [117, 227] width 110 height 13
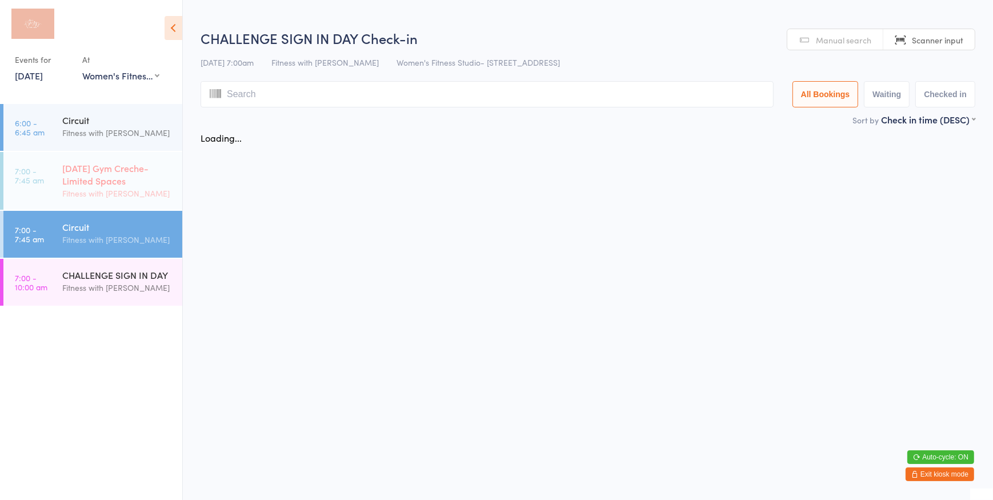
click at [120, 189] on div "Fitness with [PERSON_NAME]" at bounding box center [117, 193] width 110 height 13
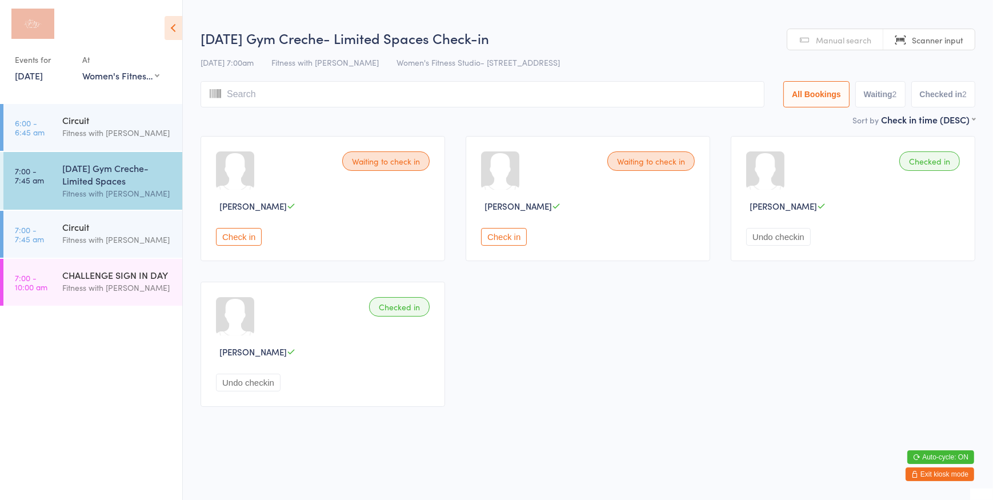
click at [252, 233] on button "Check in" at bounding box center [239, 237] width 46 height 18
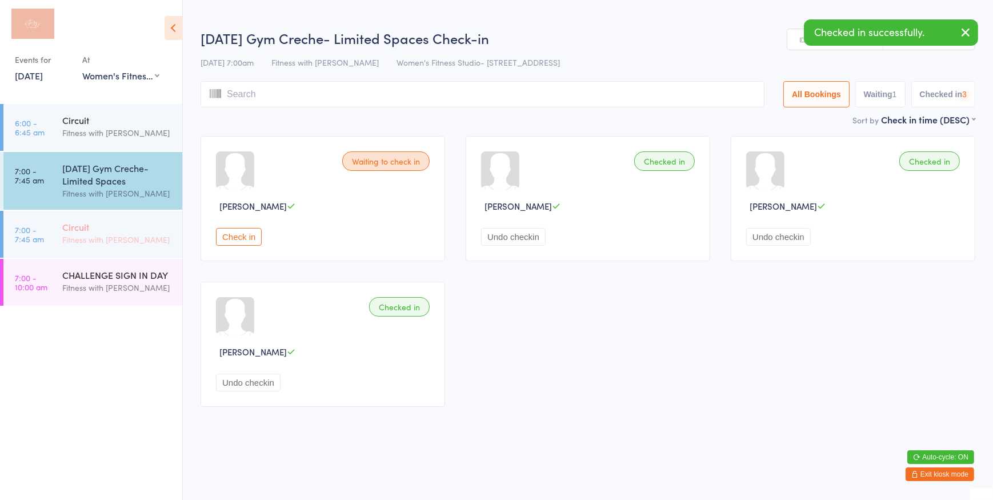
click at [129, 241] on div "Fitness with [PERSON_NAME]" at bounding box center [117, 239] width 110 height 13
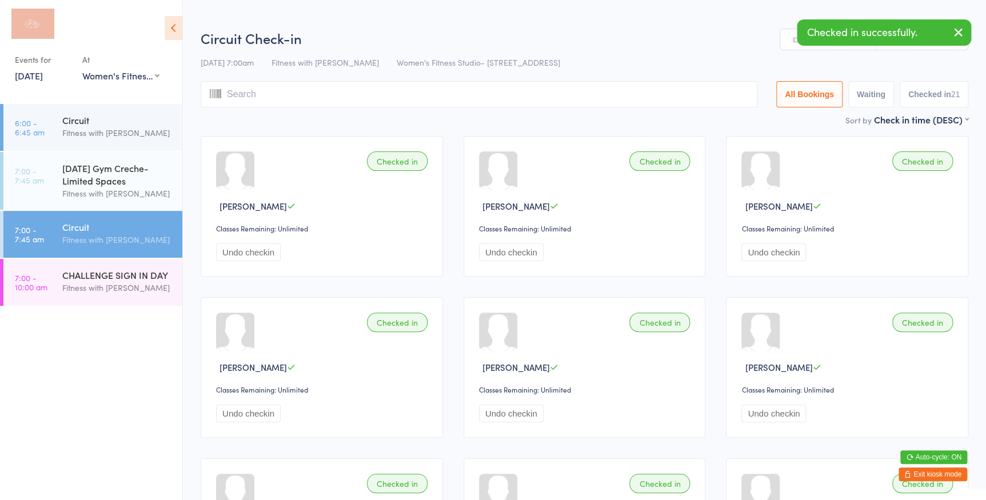
click at [964, 31] on icon "button" at bounding box center [959, 32] width 14 height 14
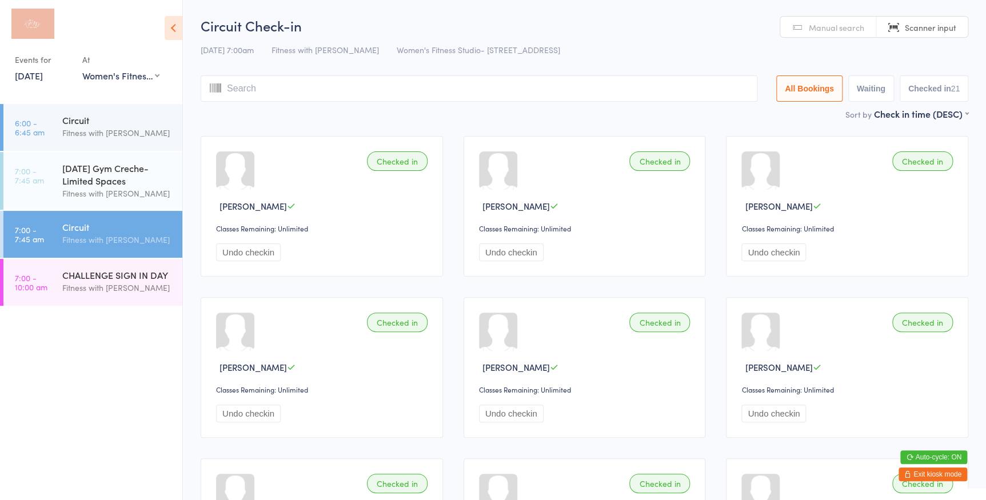
click at [680, 81] on input "search" at bounding box center [479, 88] width 557 height 26
click at [130, 282] on div "Fitness with [PERSON_NAME]" at bounding box center [117, 287] width 110 height 13
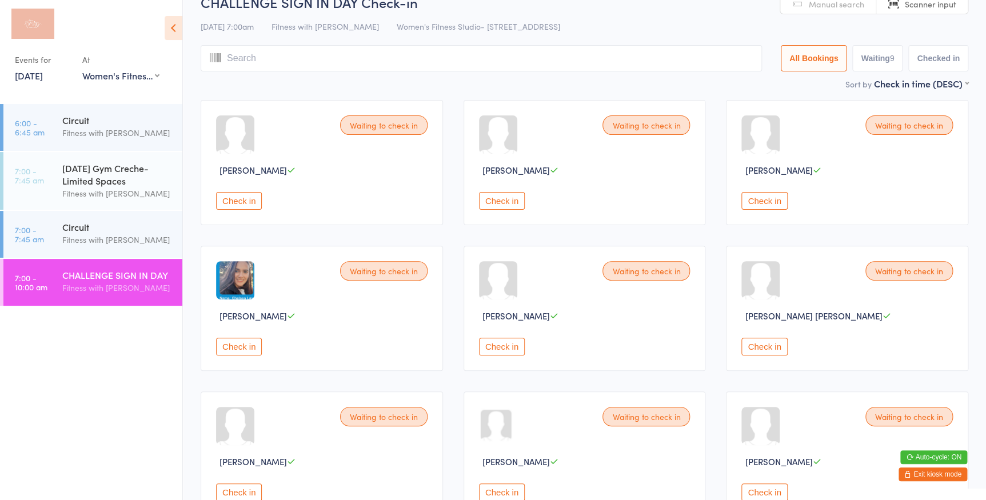
scroll to position [29, 0]
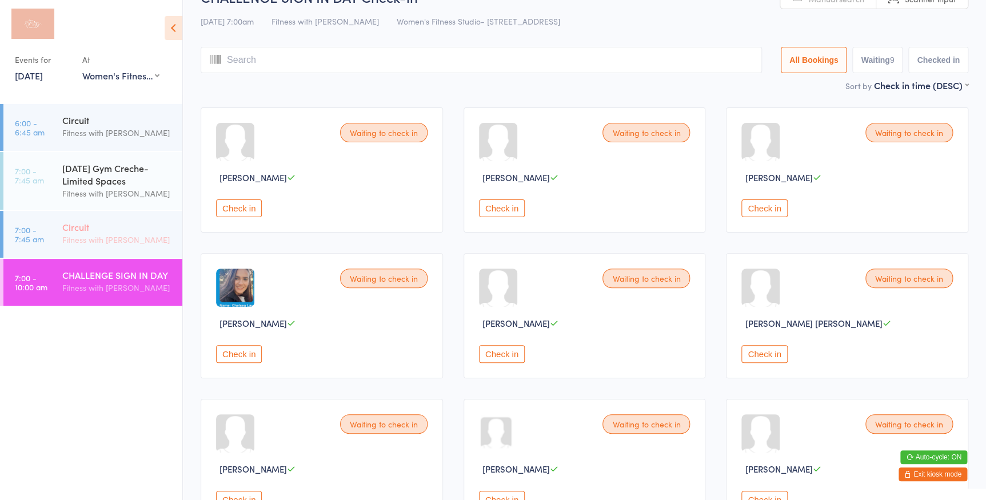
click at [142, 242] on div "Fitness with [PERSON_NAME]" at bounding box center [117, 239] width 110 height 13
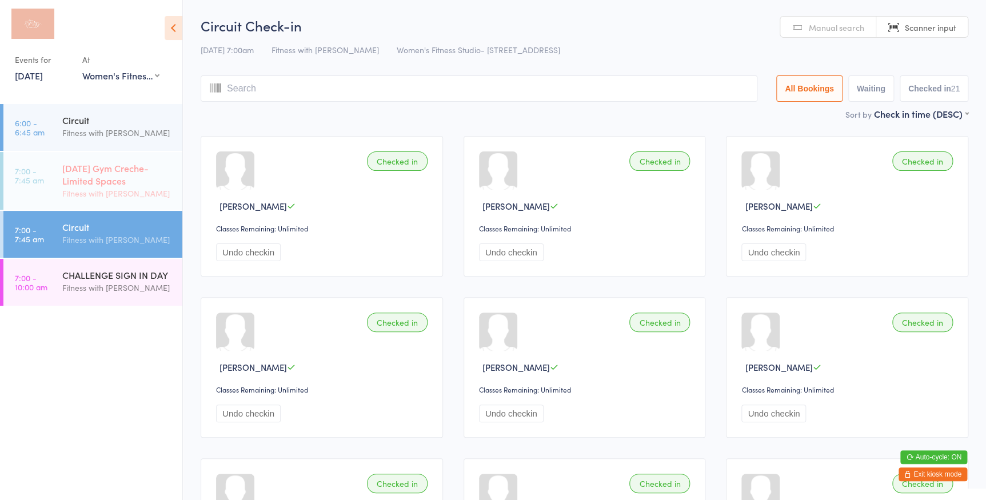
click at [125, 173] on div "[DATE] Gym Creche- Limited Spaces" at bounding box center [117, 174] width 110 height 25
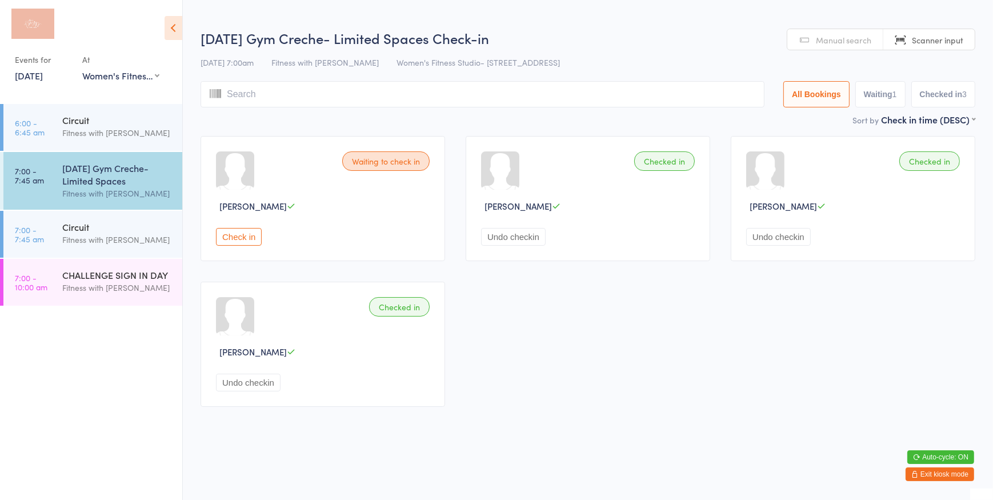
click at [253, 236] on button "Check in" at bounding box center [239, 237] width 46 height 18
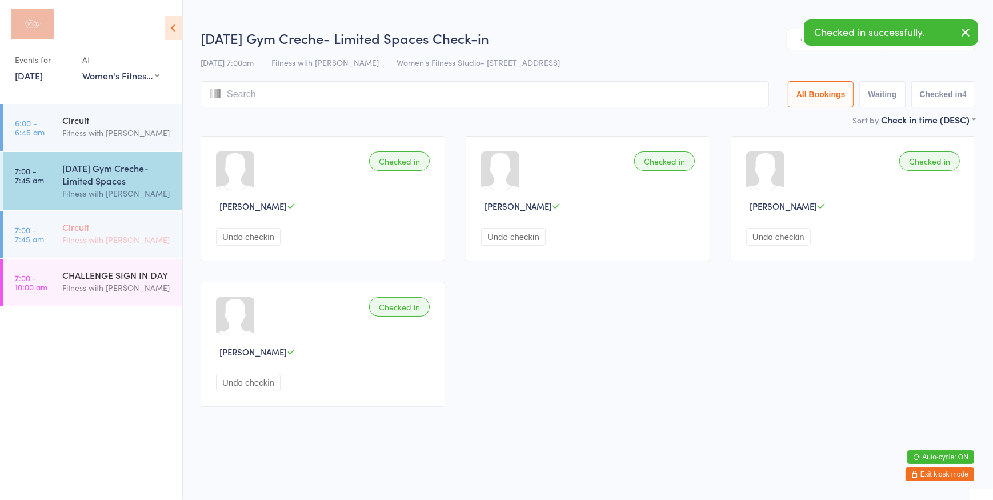
click at [33, 239] on time "7:00 - 7:45 am" at bounding box center [29, 234] width 29 height 18
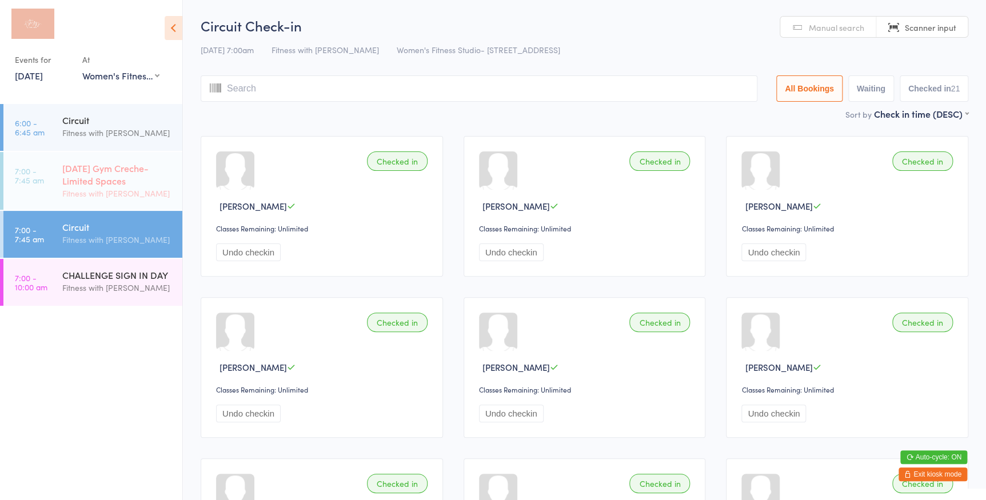
click at [154, 183] on div "[DATE] Gym Creche- Limited Spaces" at bounding box center [117, 174] width 110 height 25
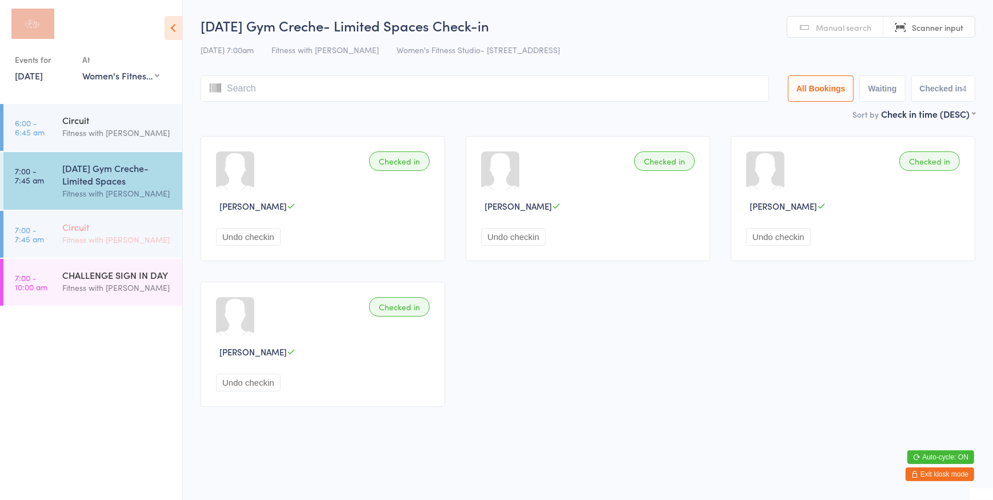
click at [162, 243] on div "Fitness with [PERSON_NAME]" at bounding box center [117, 239] width 110 height 13
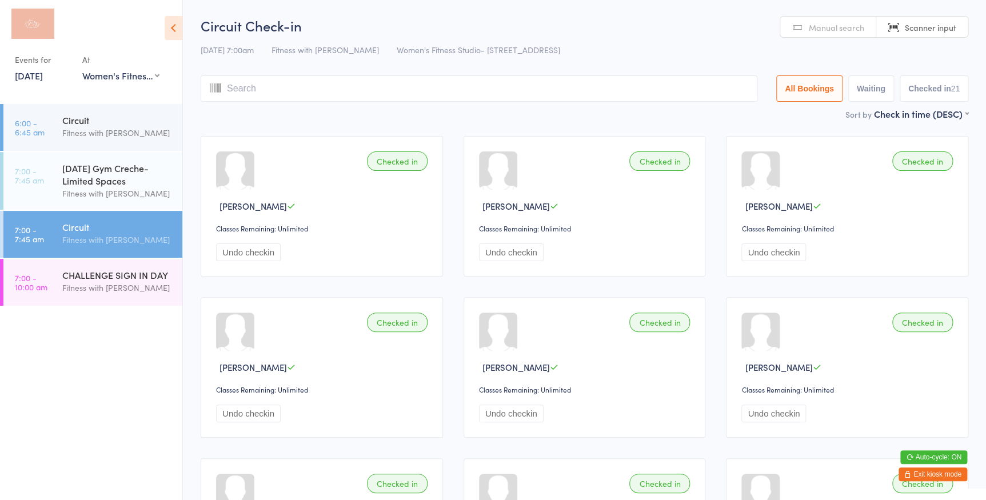
click at [931, 472] on button "Exit kiosk mode" at bounding box center [933, 475] width 69 height 14
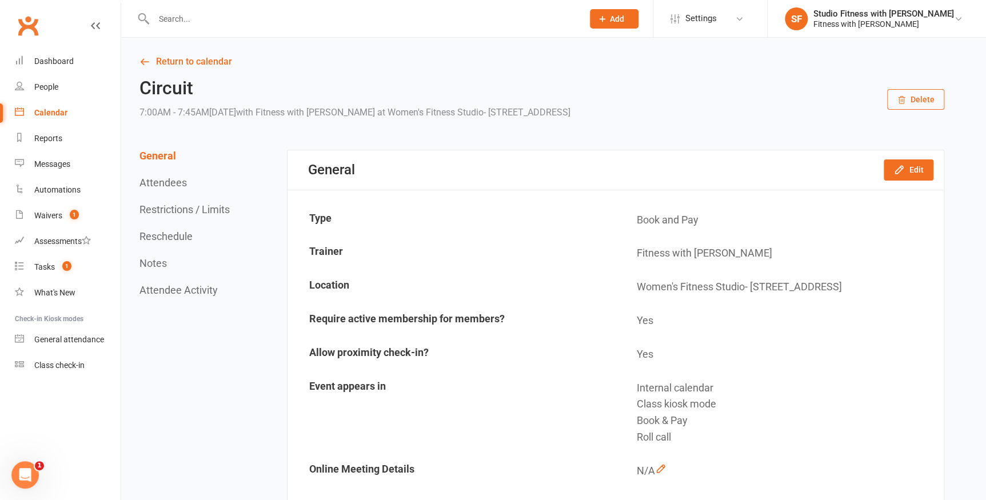
click at [193, 17] on input "text" at bounding box center [362, 19] width 425 height 16
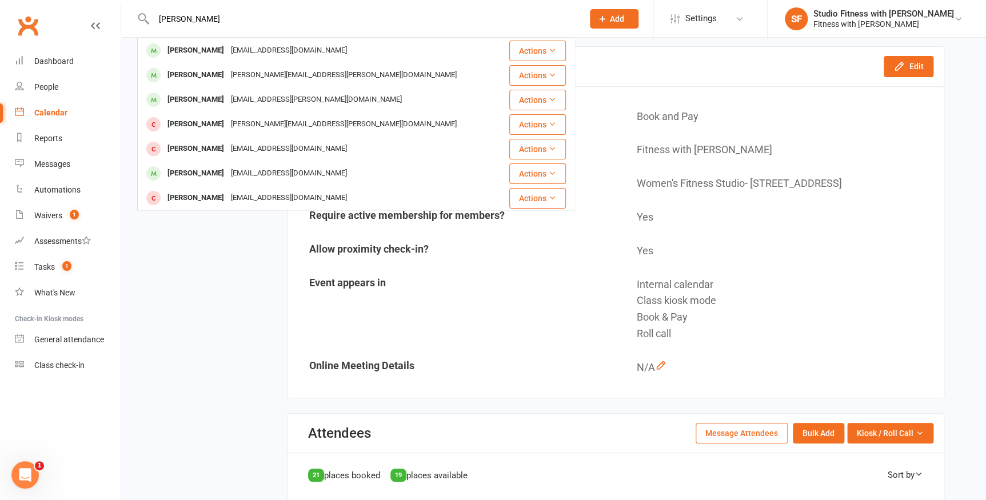
click at [218, 19] on input "[PERSON_NAME]" at bounding box center [362, 19] width 425 height 16
type input "m"
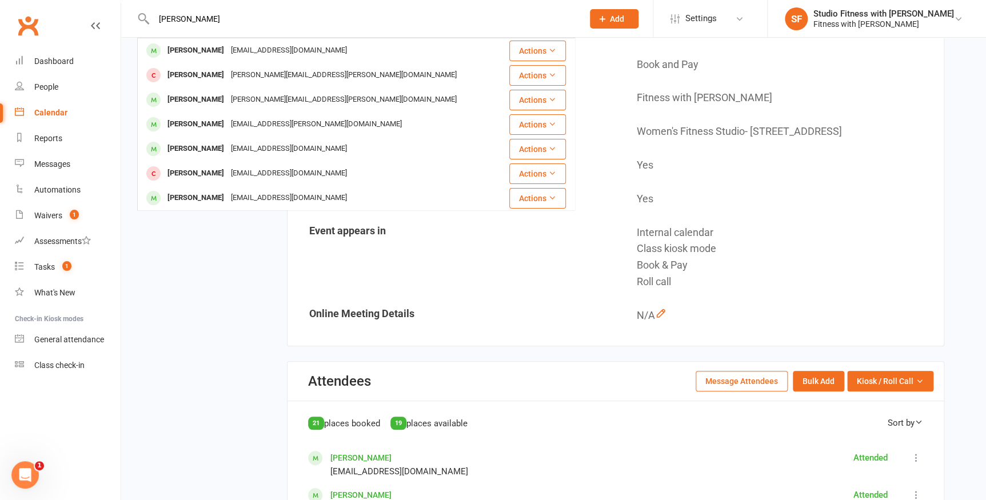
click at [197, 24] on input "[PERSON_NAME]" at bounding box center [362, 19] width 425 height 16
type input "J"
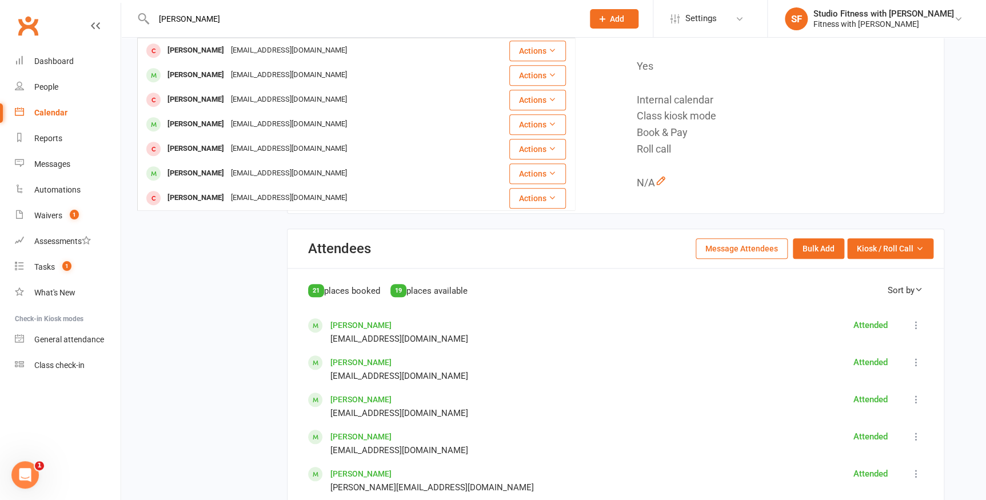
scroll to position [312, 0]
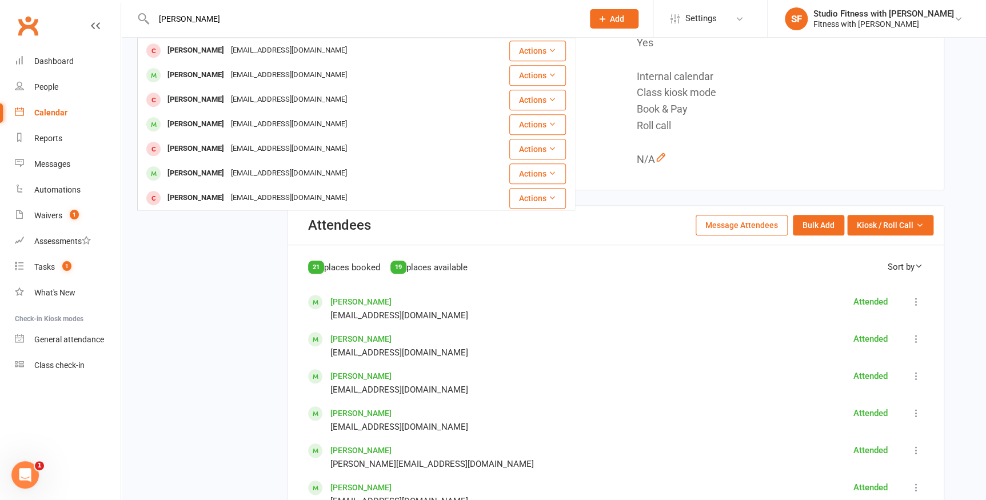
click at [201, 21] on input "[PERSON_NAME]" at bounding box center [362, 19] width 425 height 16
type input "M"
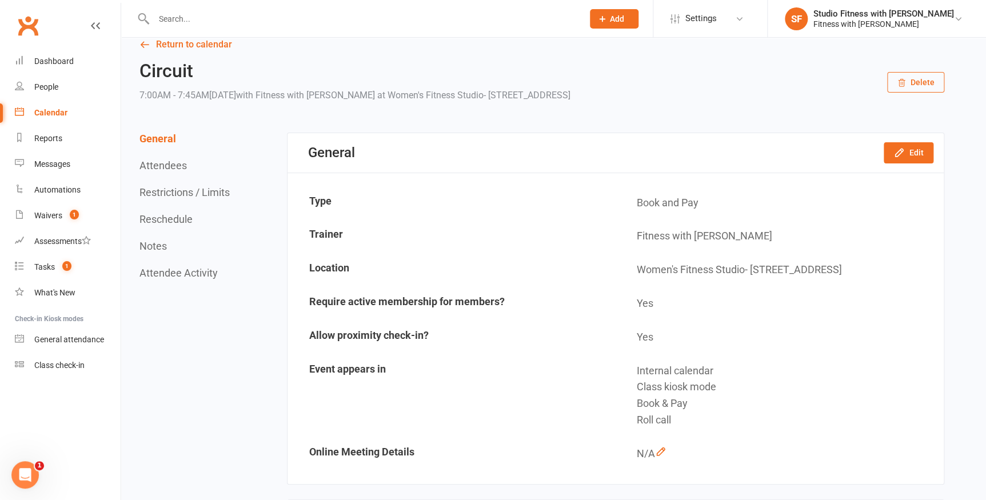
scroll to position [0, 0]
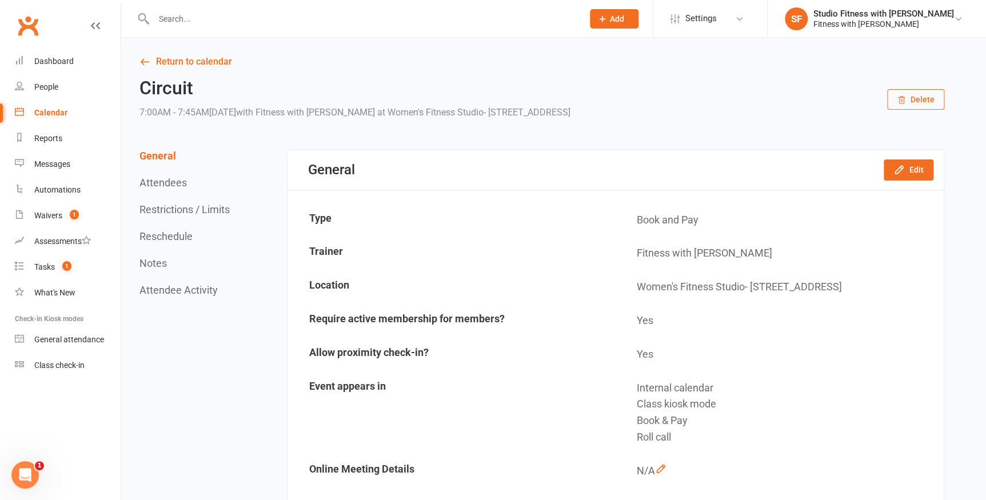
click at [418, 22] on input "text" at bounding box center [362, 19] width 425 height 16
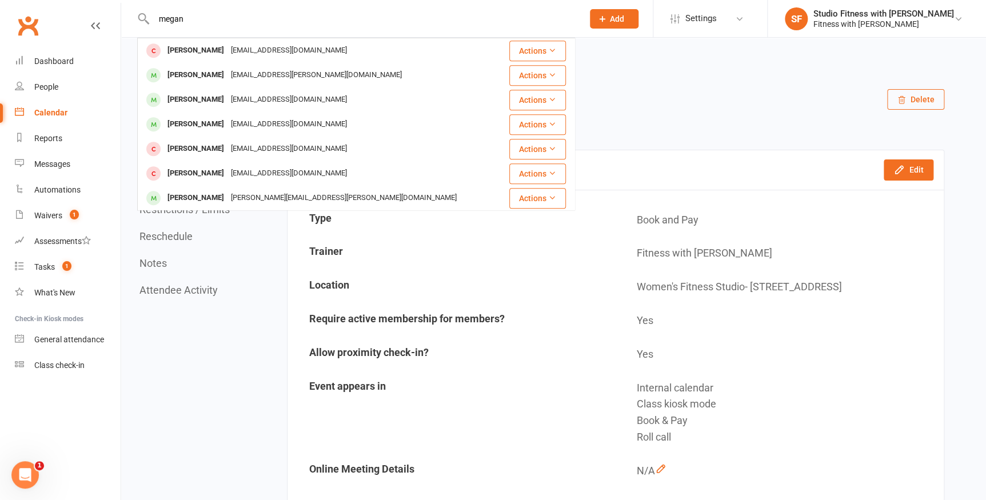
click at [284, 21] on input "megan" at bounding box center [362, 19] width 425 height 16
type input "m"
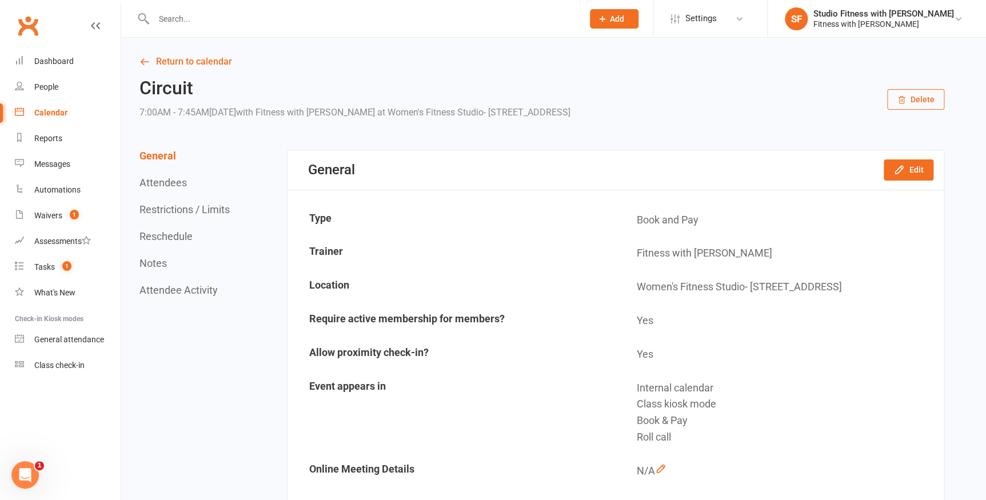
click at [284, 21] on input "text" at bounding box center [362, 19] width 425 height 16
drag, startPoint x: 57, startPoint y: 59, endPoint x: 294, endPoint y: 175, distance: 264.6
click at [57, 59] on div "Dashboard" at bounding box center [53, 61] width 39 height 9
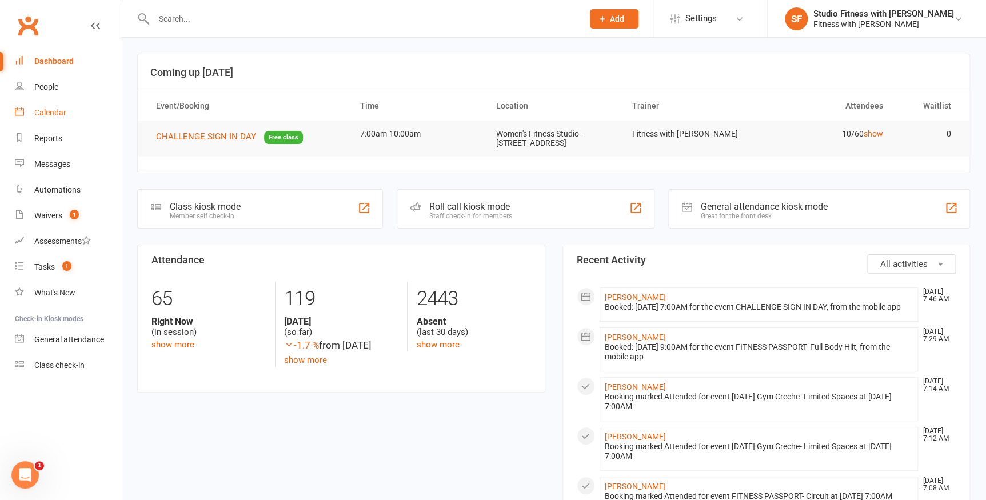
click at [45, 109] on div "Calendar" at bounding box center [50, 112] width 32 height 9
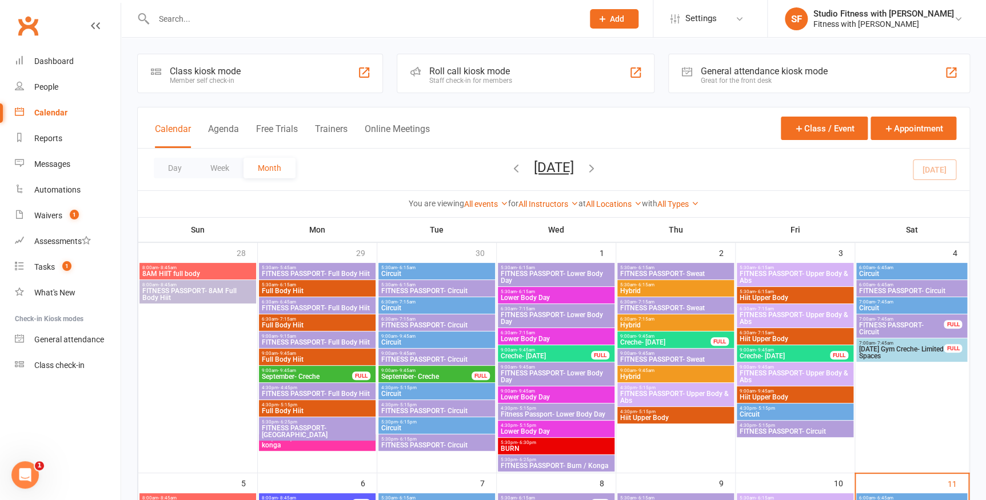
scroll to position [155, 0]
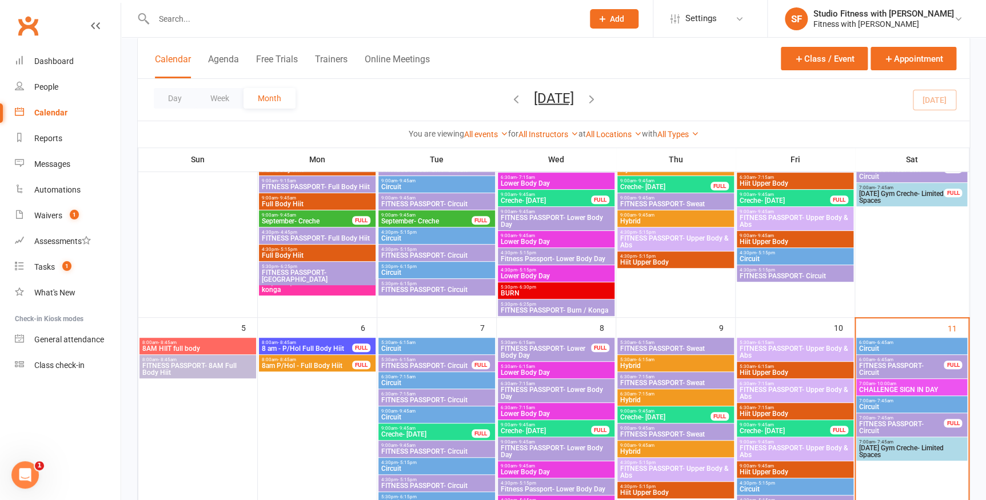
click at [889, 406] on span "Circuit" at bounding box center [912, 407] width 107 height 7
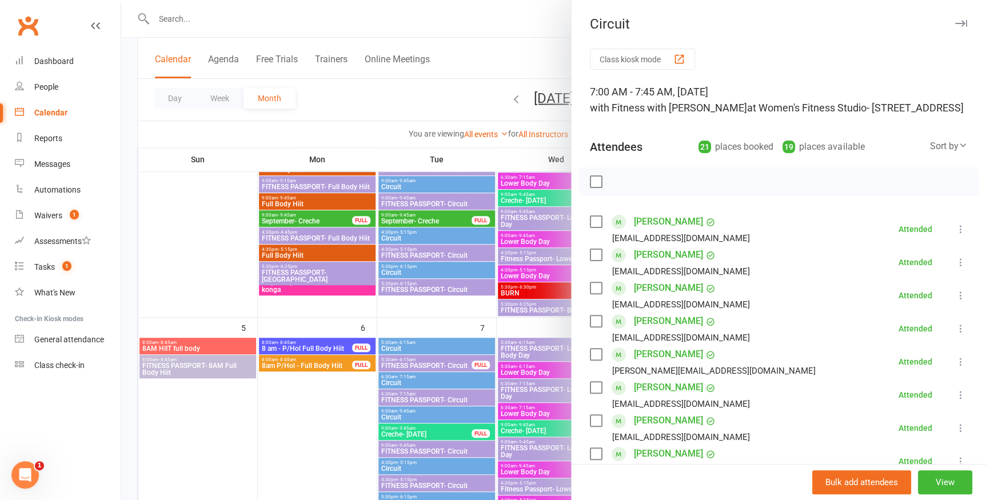
scroll to position [103, 0]
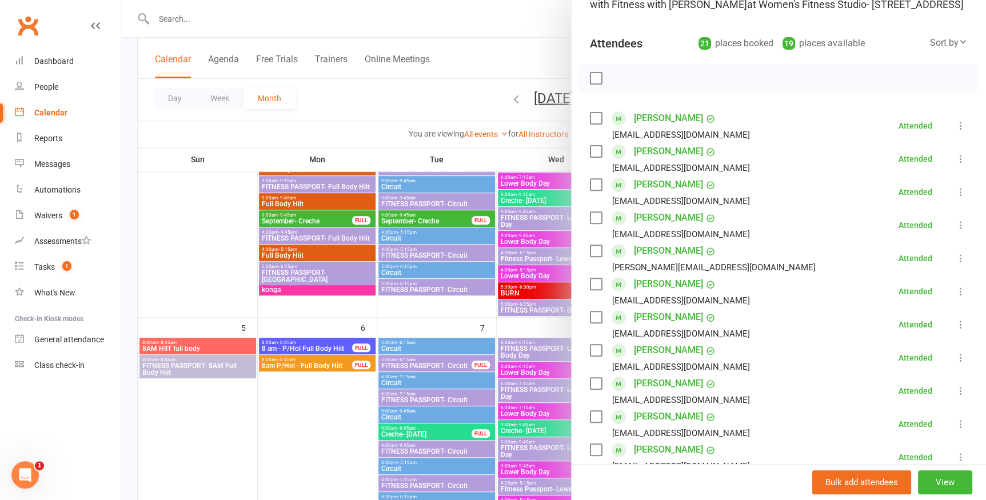
click at [654, 385] on link "[PERSON_NAME]" at bounding box center [668, 383] width 69 height 18
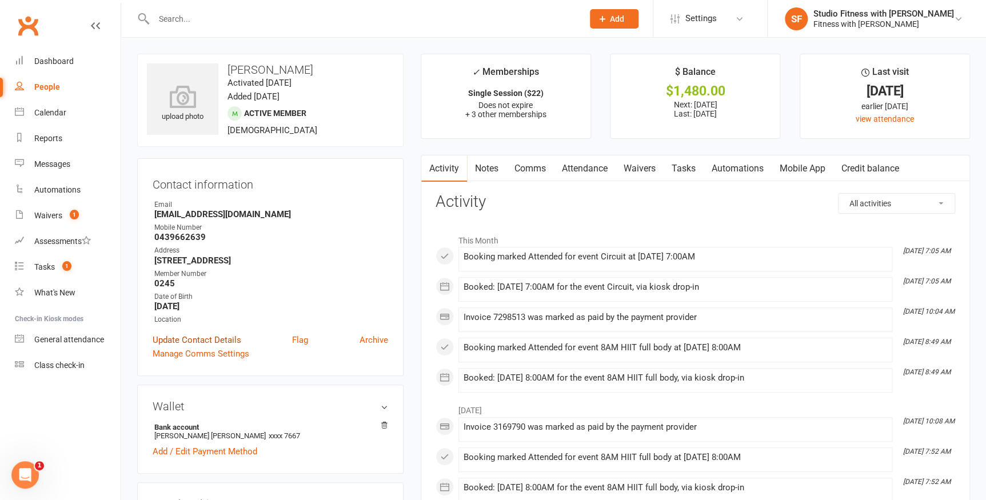
click at [206, 342] on link "Update Contact Details" at bounding box center [197, 340] width 89 height 14
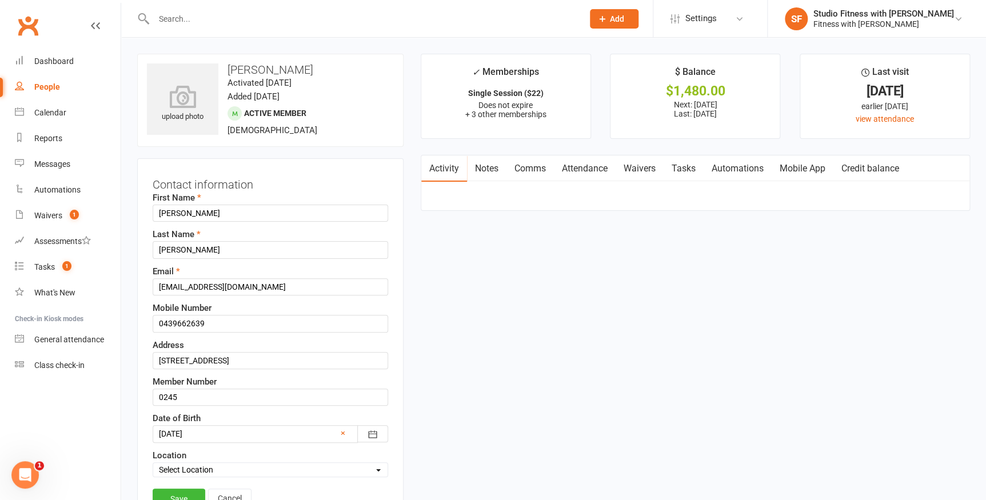
scroll to position [53, 0]
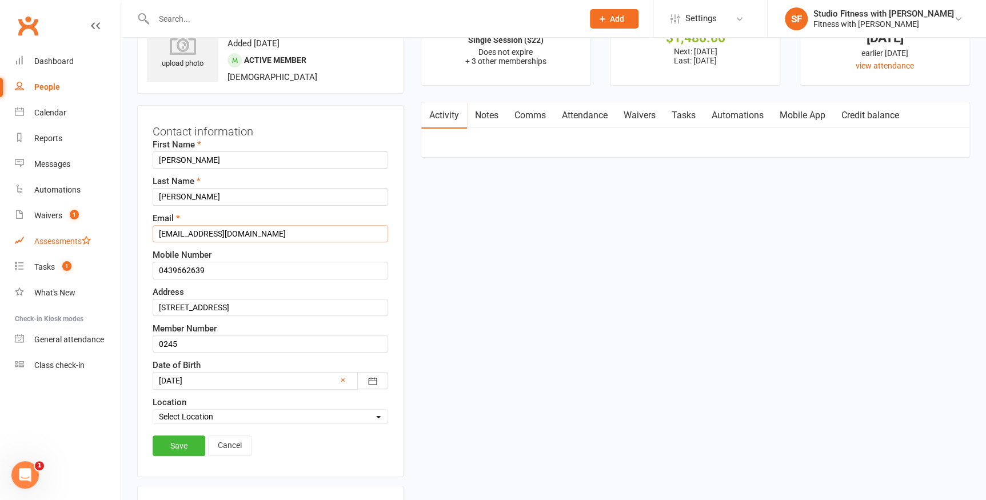
drag, startPoint x: 286, startPoint y: 231, endPoint x: 52, endPoint y: 249, distance: 234.5
click at [188, 230] on input "[EMAIL_ADDRESS][DOMAIN_NAME]" at bounding box center [270, 233] width 235 height 17
type input "[EMAIL_ADDRESS][DOMAIN_NAME]"
click at [175, 444] on link "Save" at bounding box center [179, 446] width 53 height 21
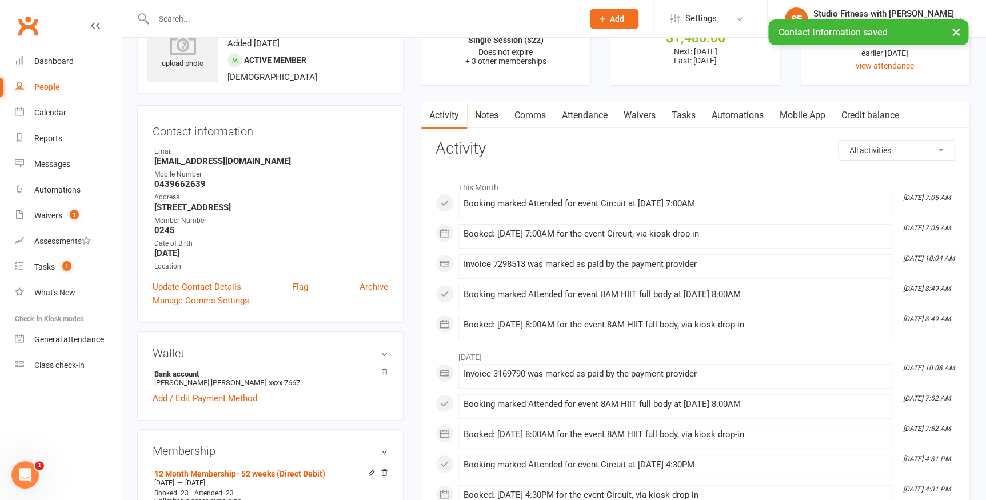
click at [808, 113] on link "Mobile App" at bounding box center [803, 115] width 62 height 26
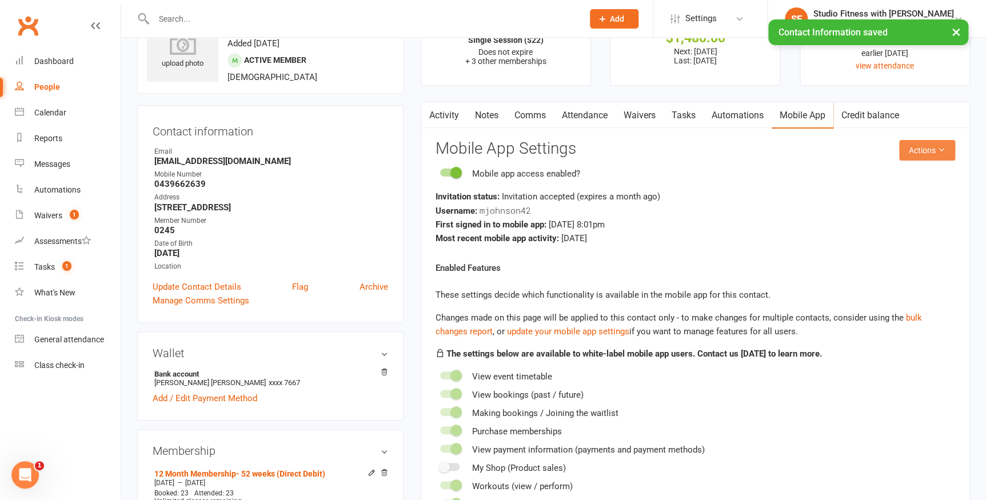
click at [934, 149] on button "Actions" at bounding box center [927, 150] width 56 height 21
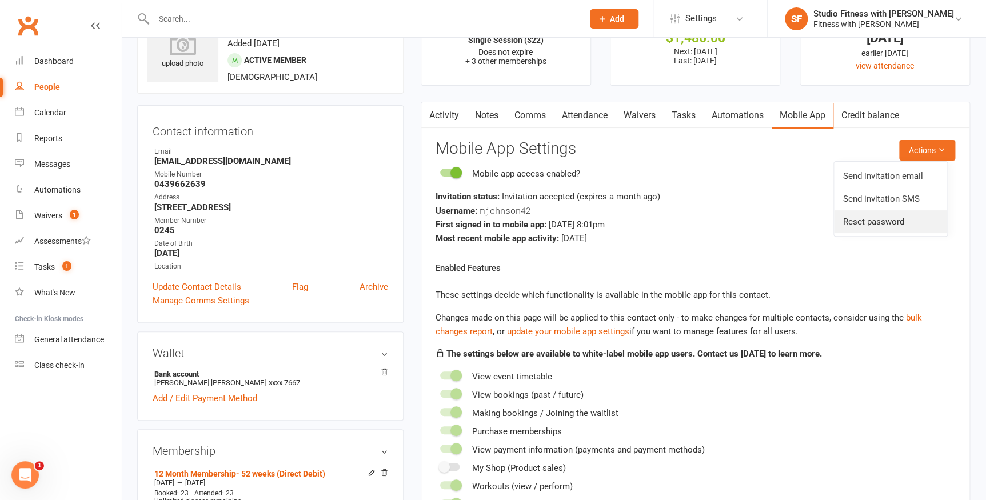
click at [903, 220] on link "Reset password" at bounding box center [890, 221] width 113 height 23
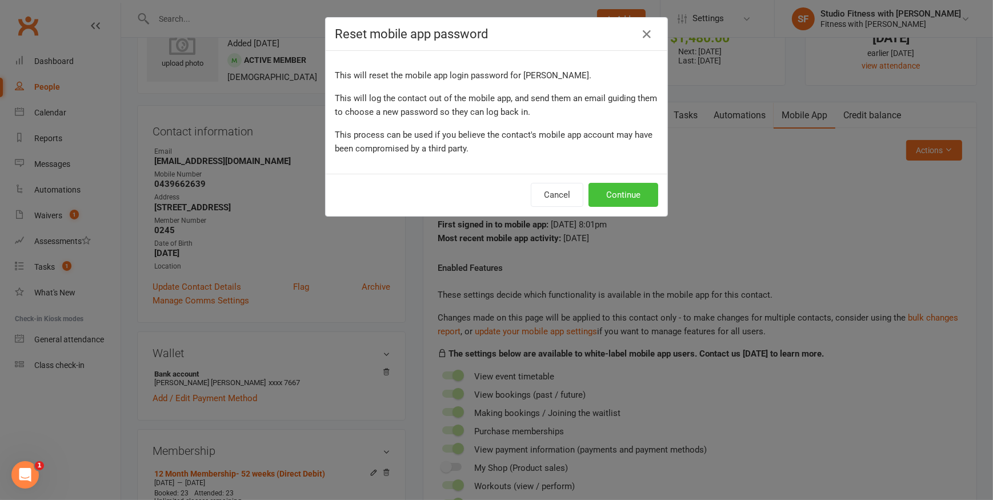
click at [629, 194] on button "Continue" at bounding box center [624, 195] width 70 height 24
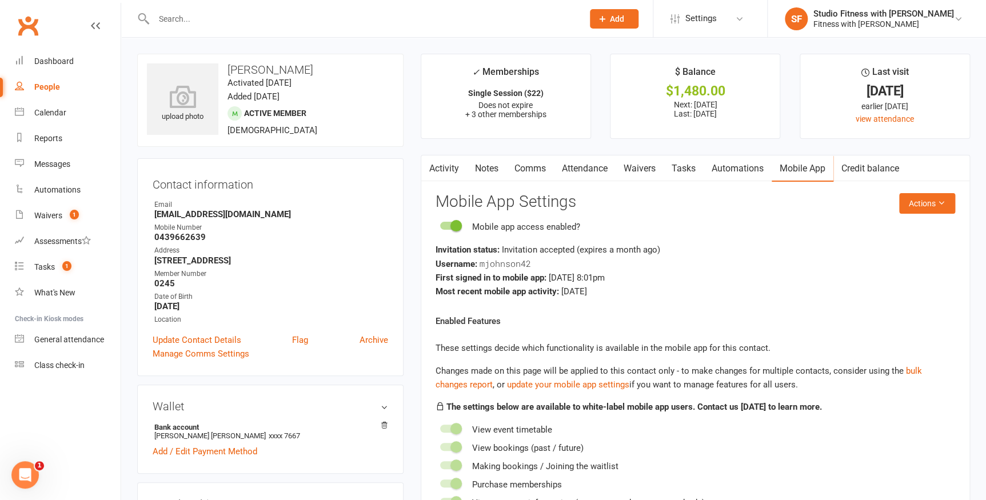
click at [438, 23] on input "text" at bounding box center [362, 19] width 425 height 16
click at [58, 54] on link "Dashboard" at bounding box center [68, 62] width 106 height 26
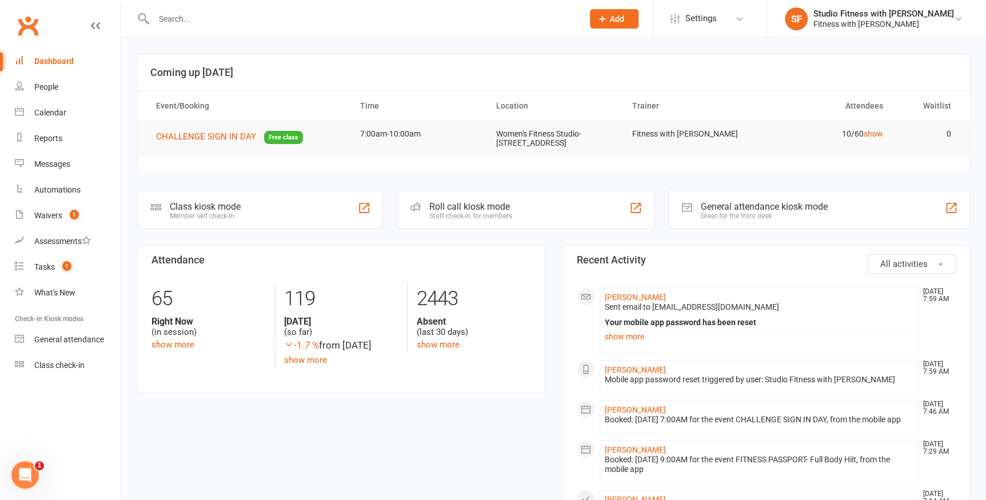
click at [332, 19] on input "text" at bounding box center [362, 19] width 425 height 16
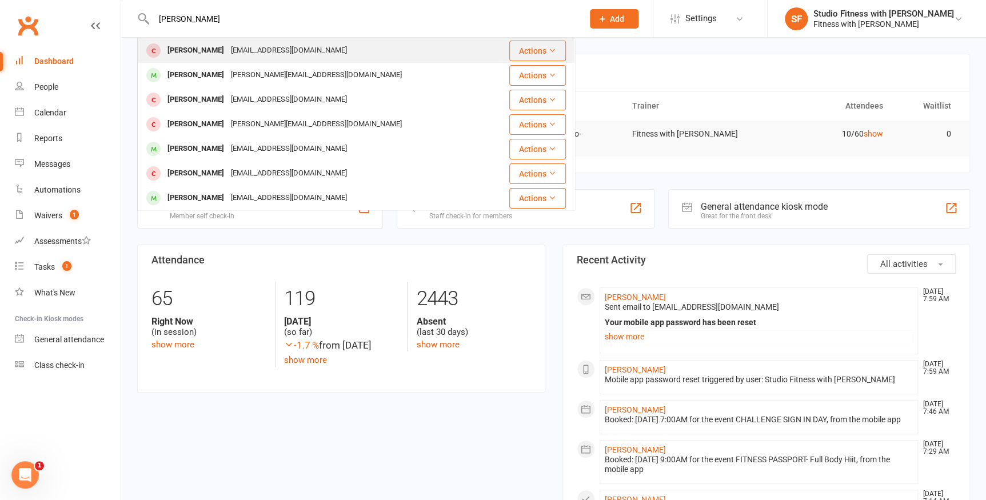
type input "[PERSON_NAME]"
click at [301, 46] on div "[EMAIL_ADDRESS][DOMAIN_NAME]" at bounding box center [288, 50] width 123 height 17
